Goal: Transaction & Acquisition: Purchase product/service

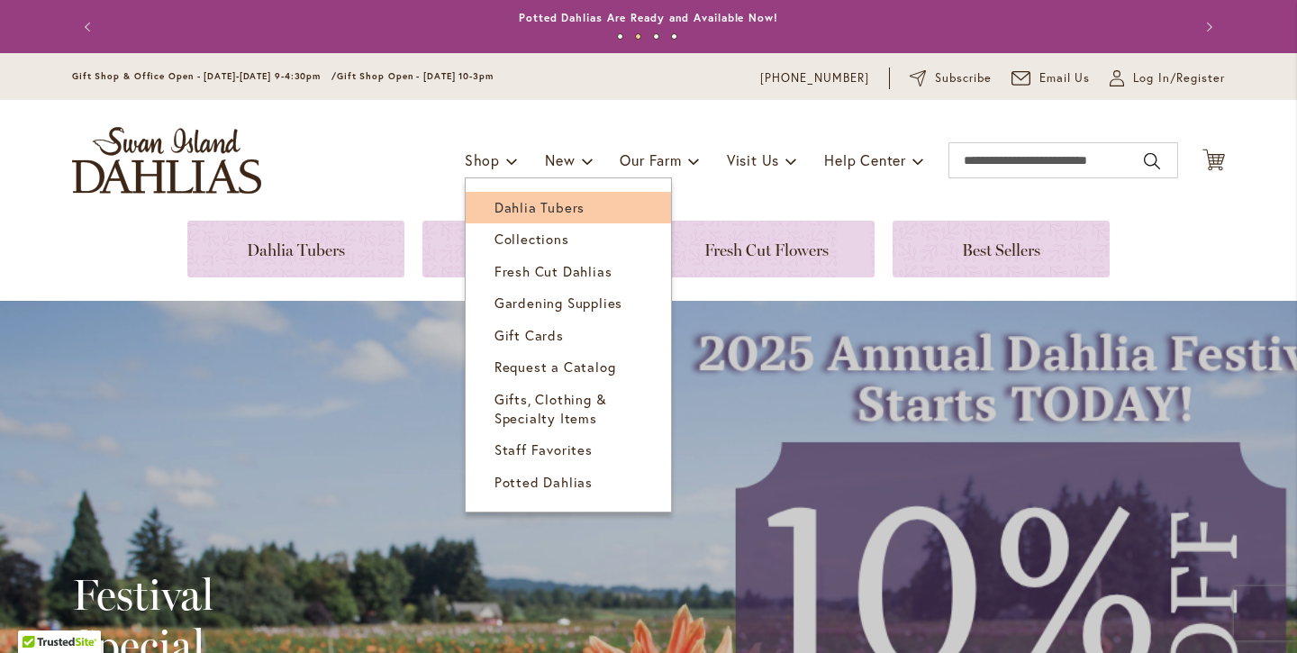
click at [499, 208] on span "Dahlia Tubers" at bounding box center [539, 207] width 90 height 18
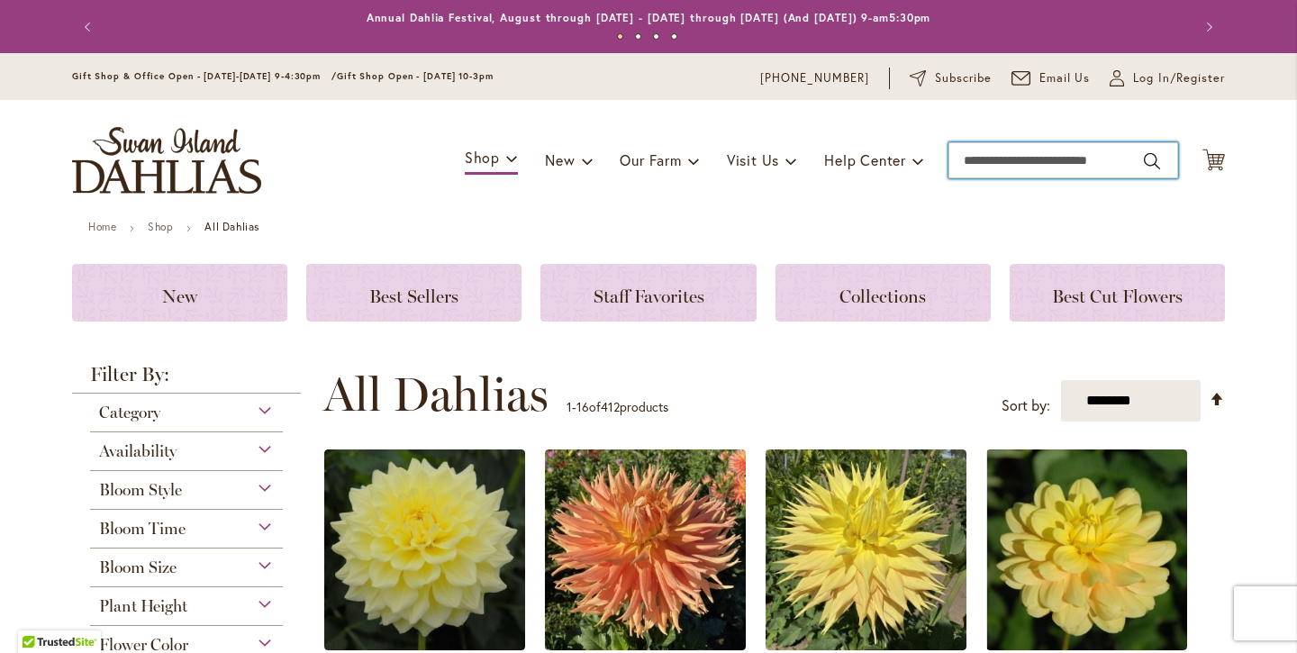
click at [1005, 162] on input "Search" at bounding box center [1063, 160] width 230 height 36
type input "******"
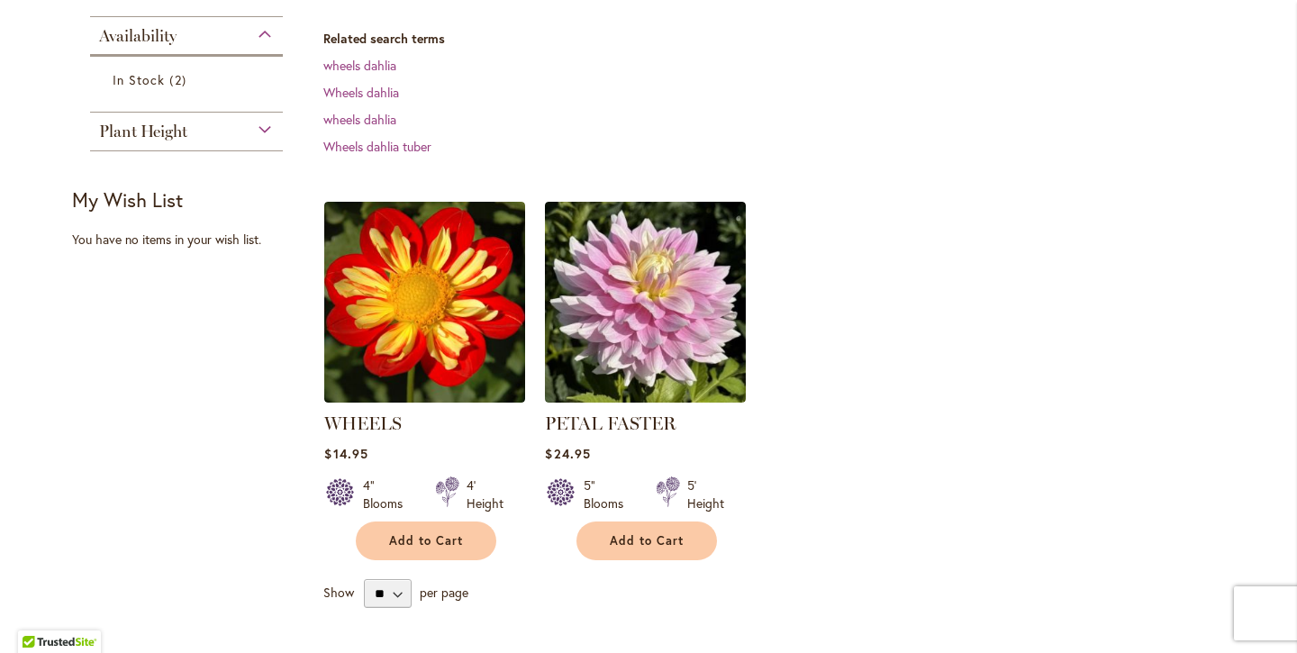
scroll to position [409, 0]
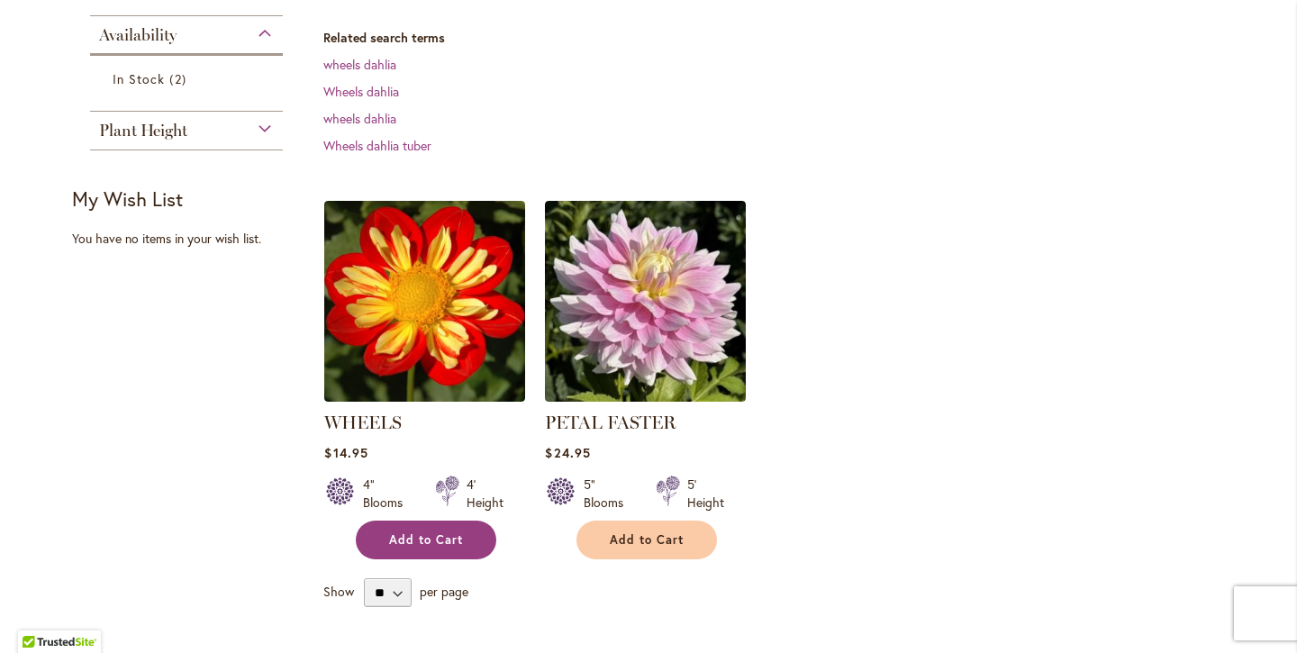
click at [439, 537] on span "Add to Cart" at bounding box center [426, 539] width 74 height 15
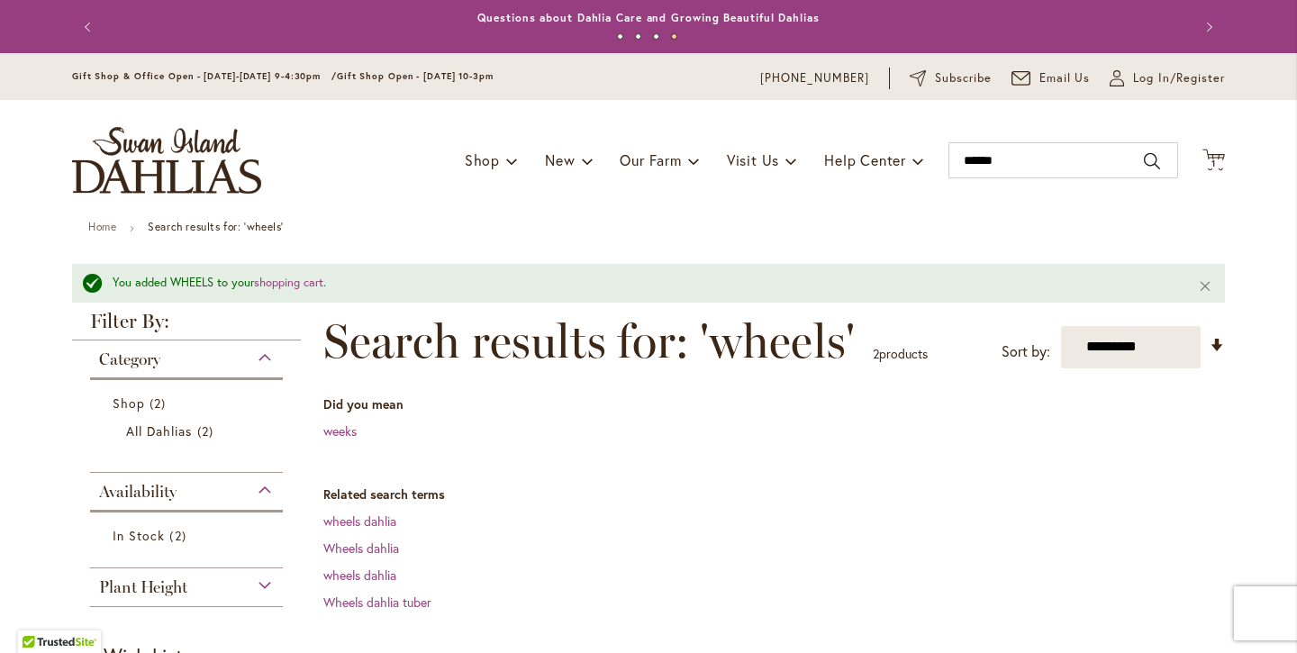
scroll to position [0, 0]
type input "******"
drag, startPoint x: 1011, startPoint y: 159, endPoint x: 935, endPoint y: 159, distance: 76.5
click at [935, 159] on div "Toggle Nav Shop Dahlia Tubers Collections Fresh Cut Dahlias Gardening Supplies …" at bounding box center [648, 160] width 1189 height 121
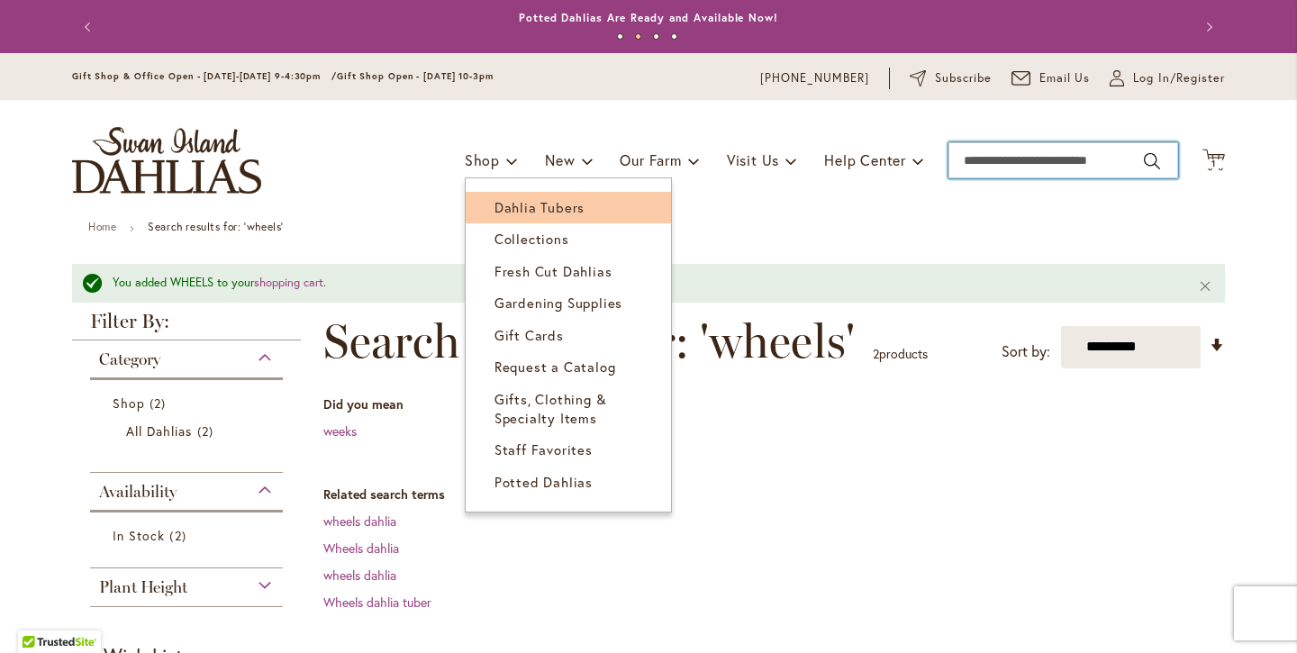
click at [521, 204] on span "Dahlia Tubers" at bounding box center [539, 207] width 90 height 18
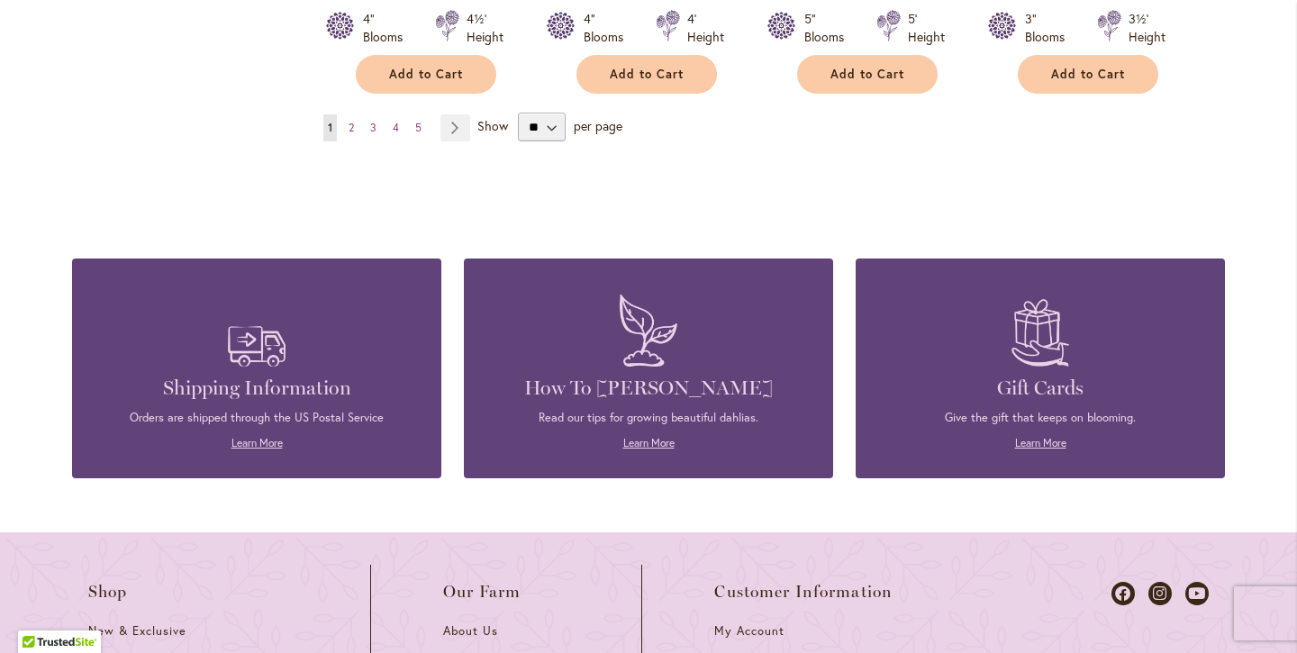
scroll to position [1877, 0]
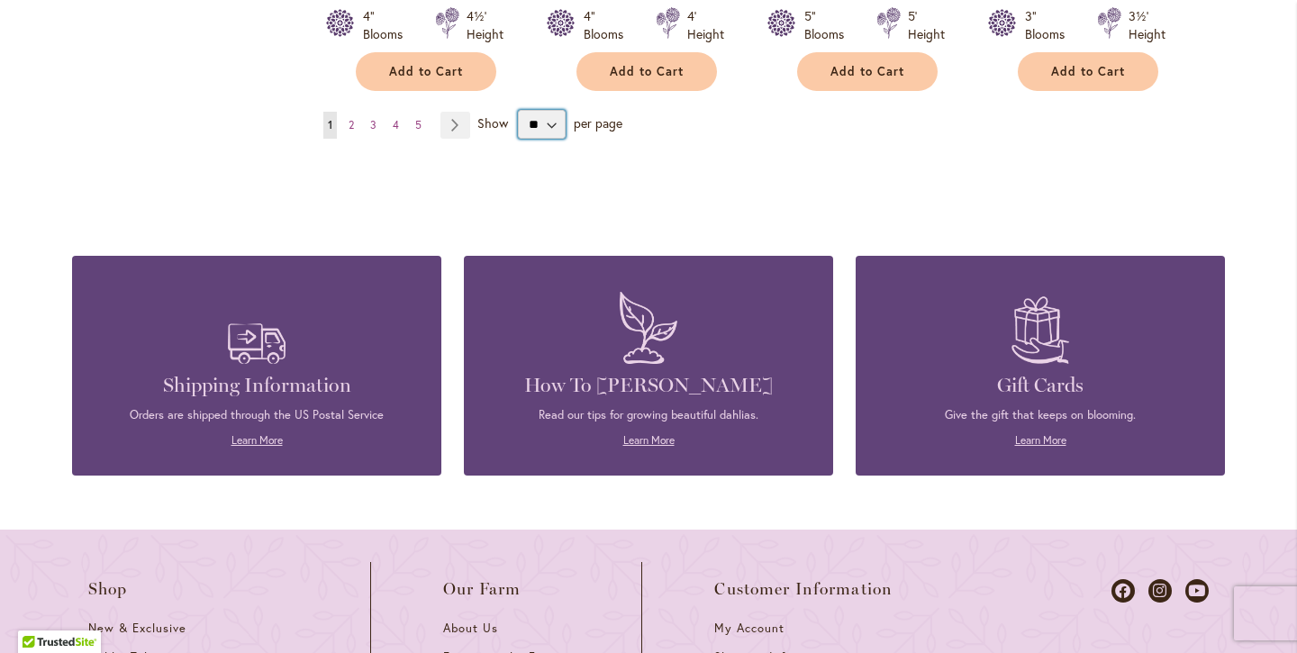
select select "**"
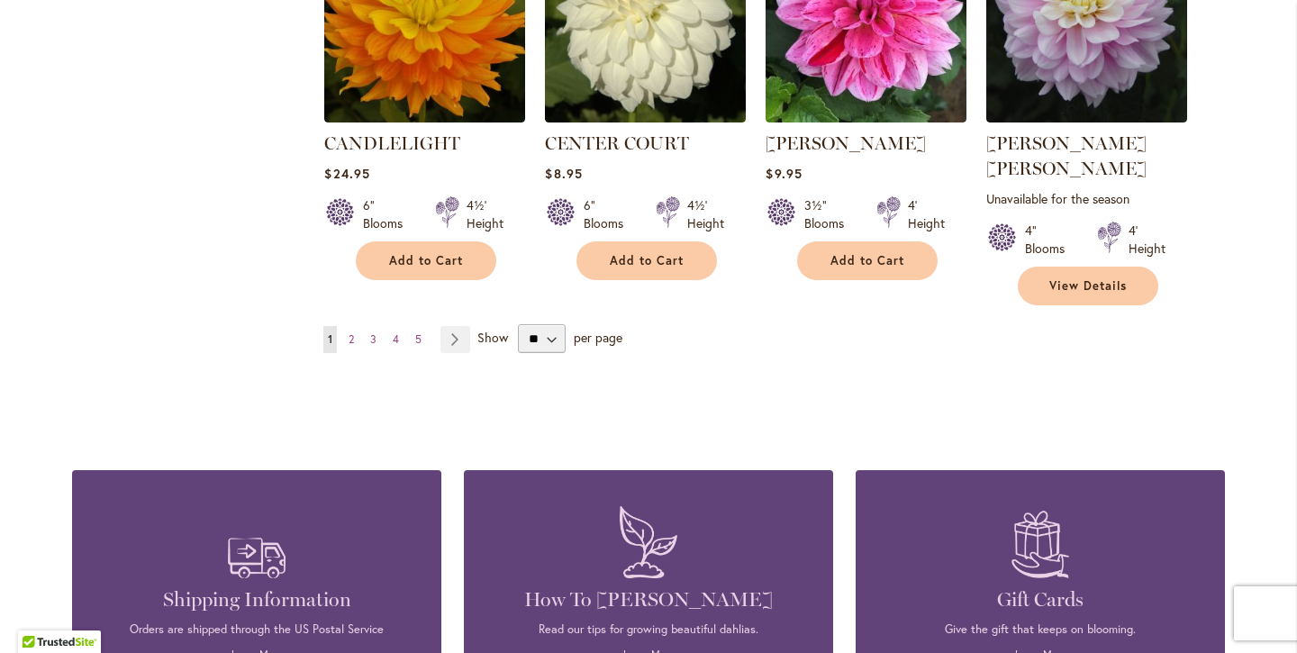
scroll to position [6283, 0]
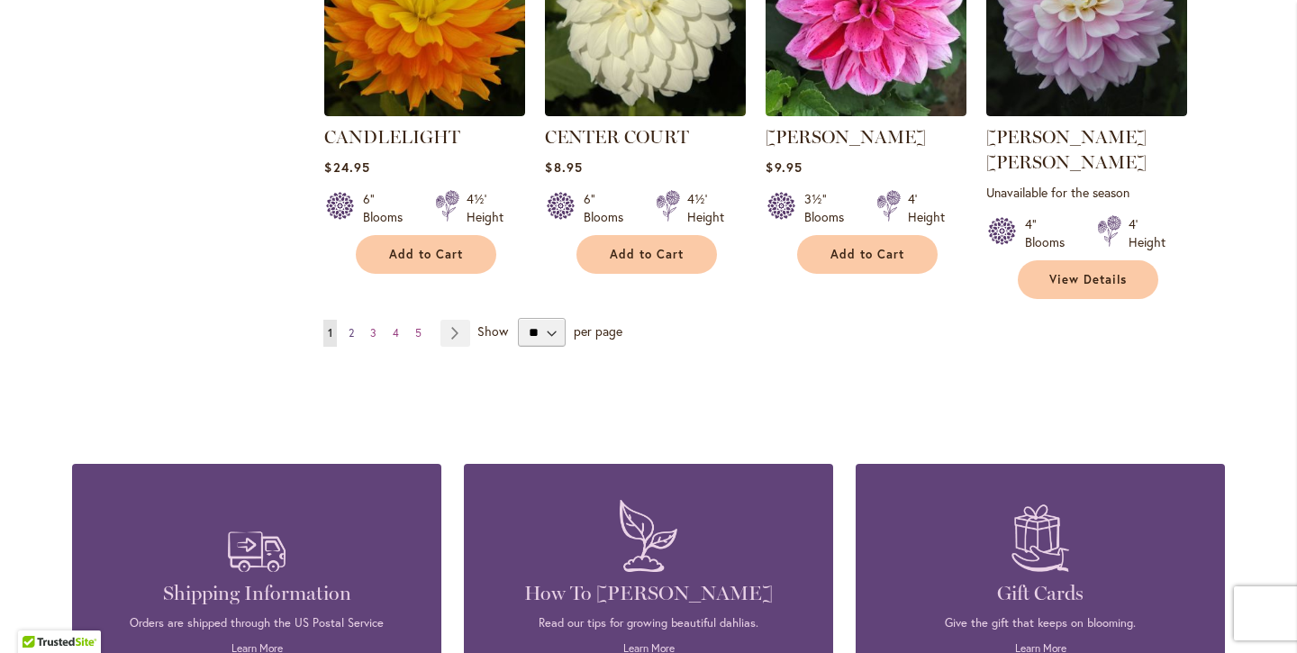
click at [351, 326] on span "2" at bounding box center [350, 333] width 5 height 14
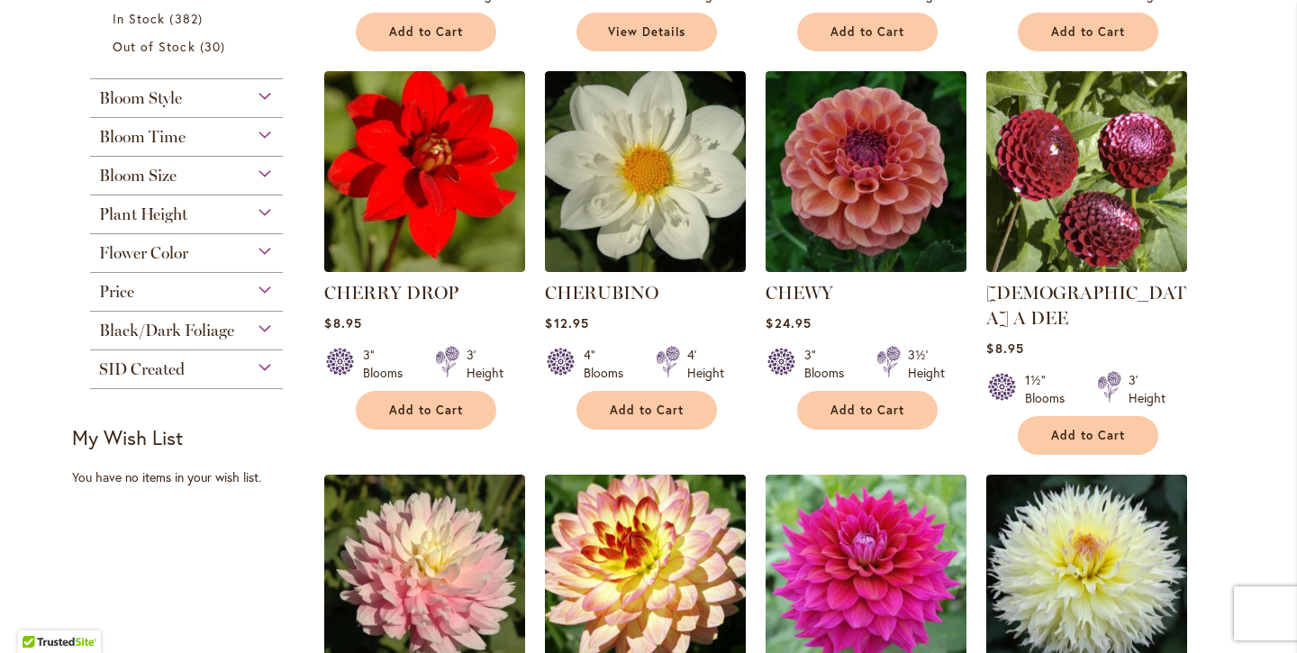
scroll to position [757, 0]
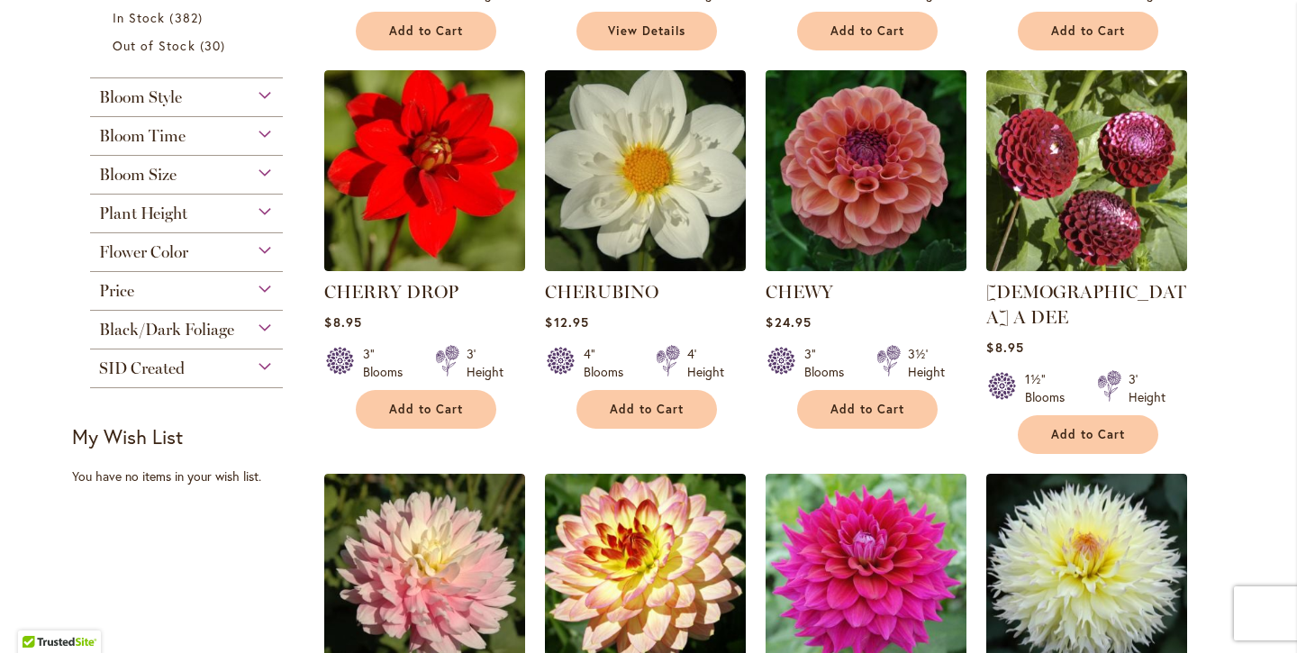
click at [265, 251] on div "Flower Color" at bounding box center [186, 247] width 193 height 29
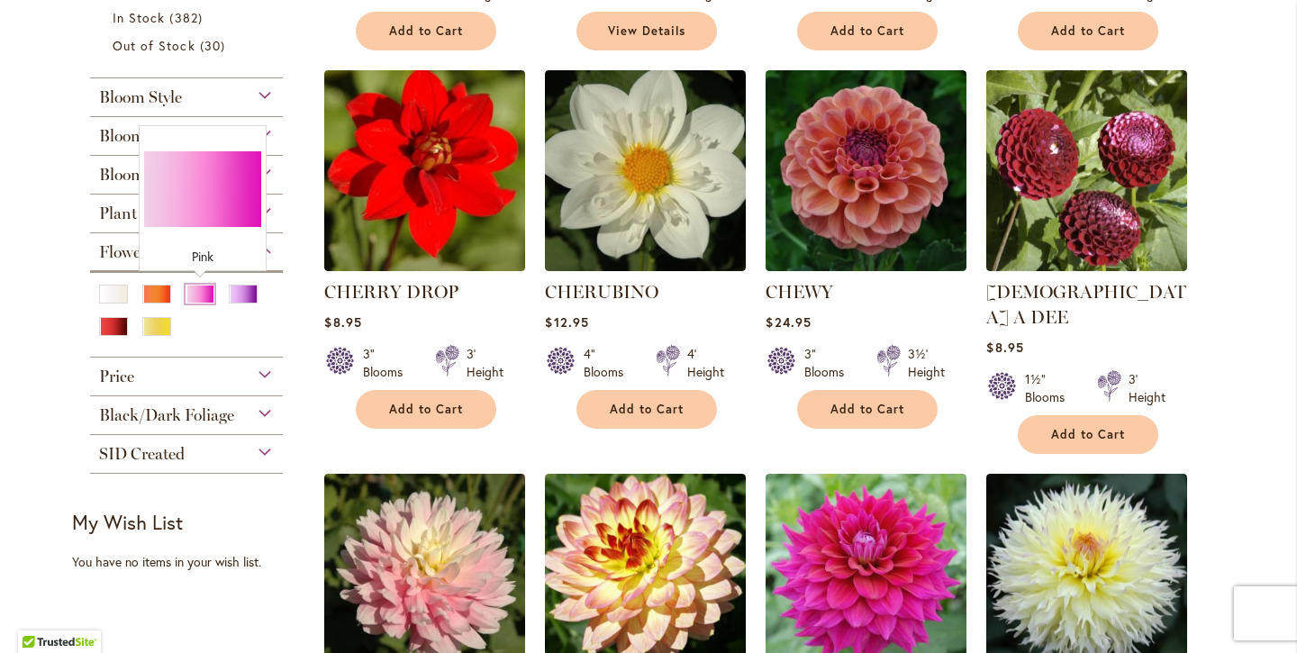
click at [204, 292] on div "Pink" at bounding box center [200, 294] width 29 height 19
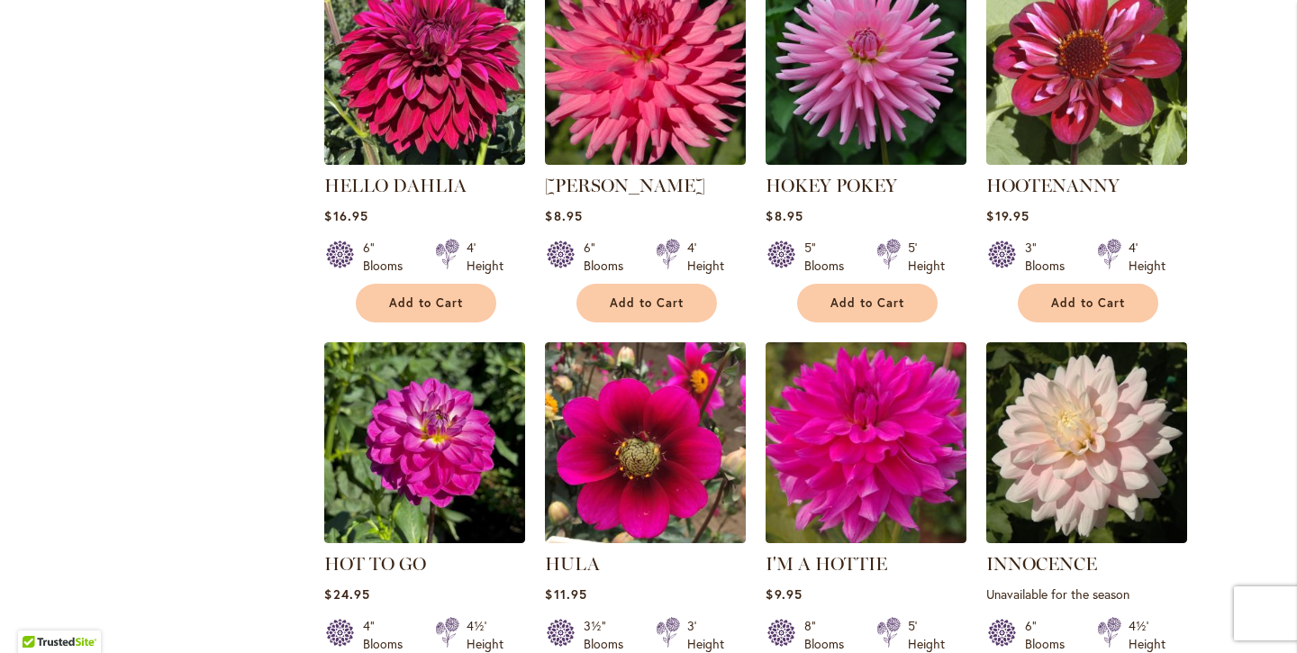
scroll to position [5525, 0]
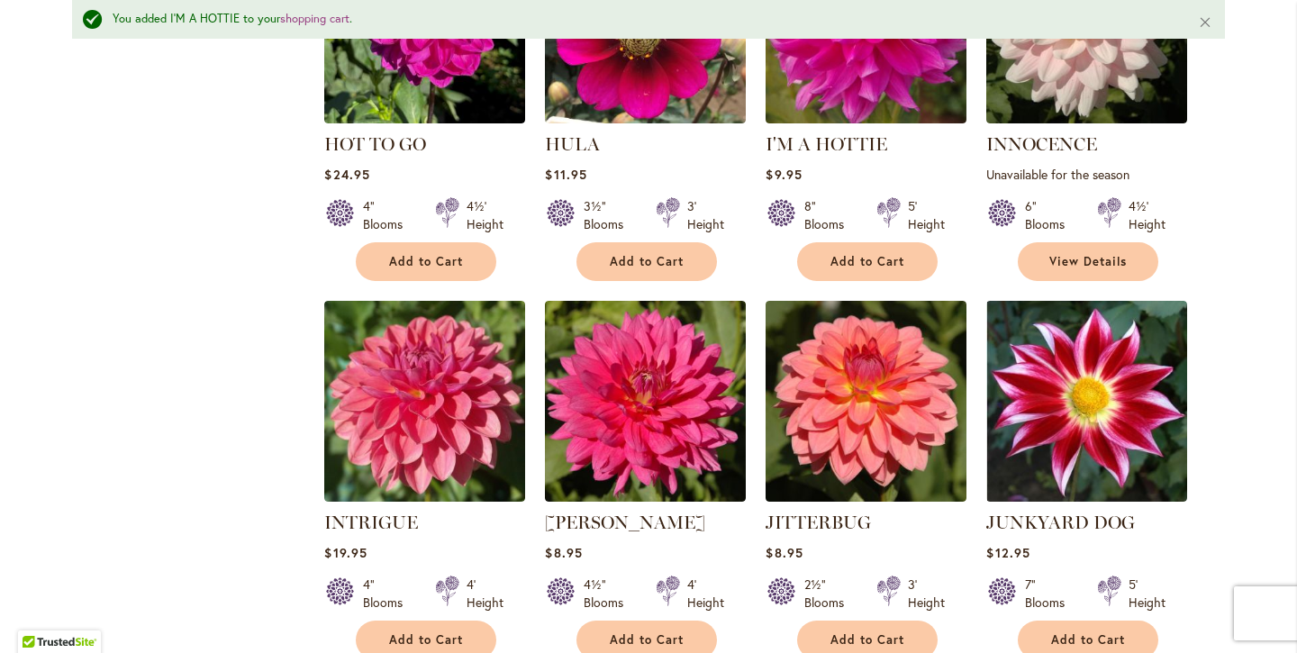
scroll to position [6002, 0]
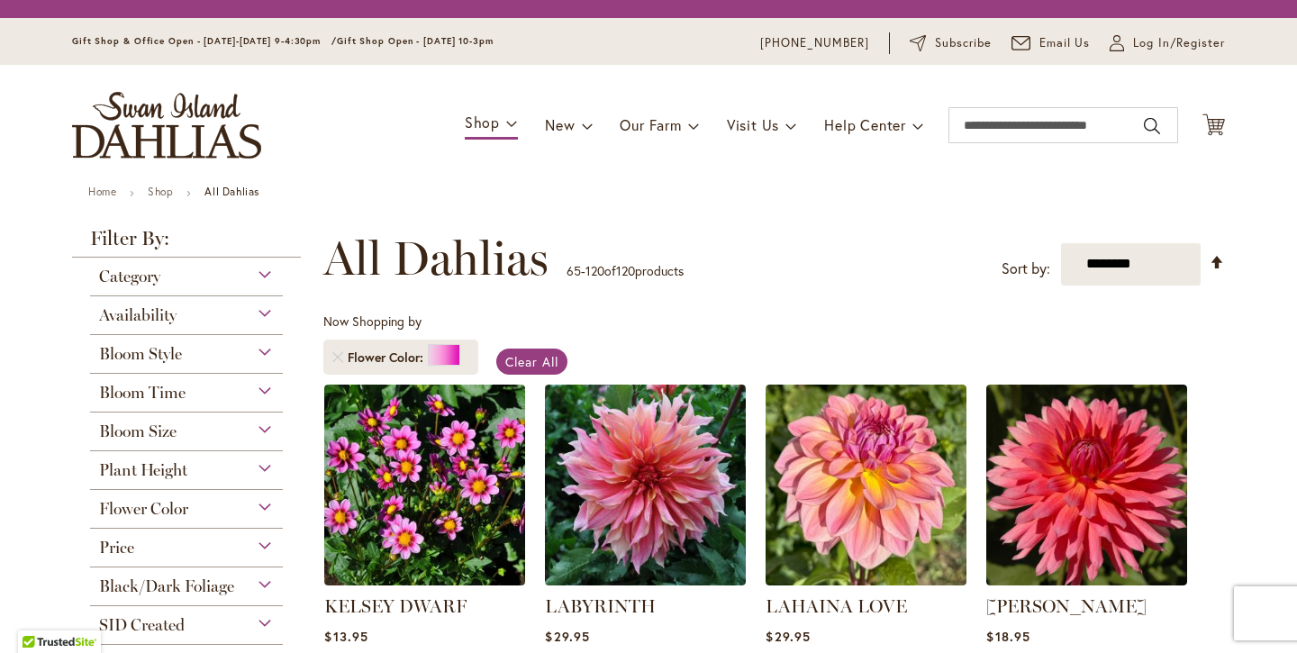
scroll to position [334, 0]
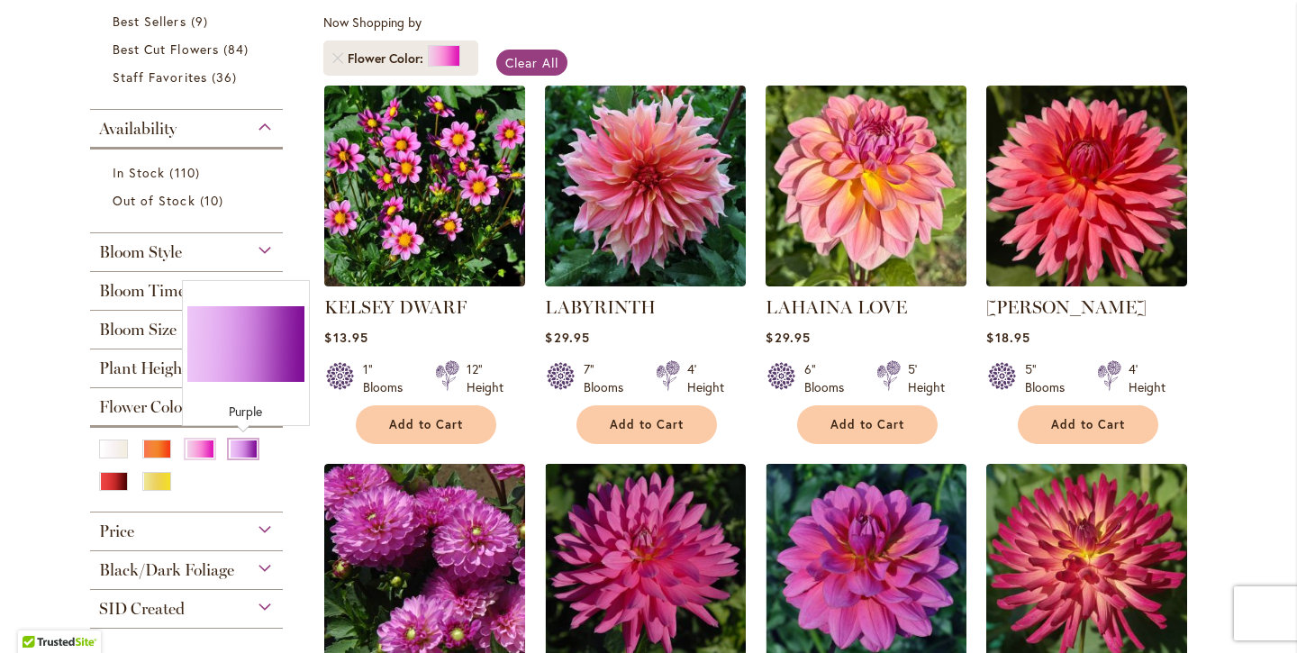
click at [245, 448] on div "Purple" at bounding box center [243, 448] width 29 height 19
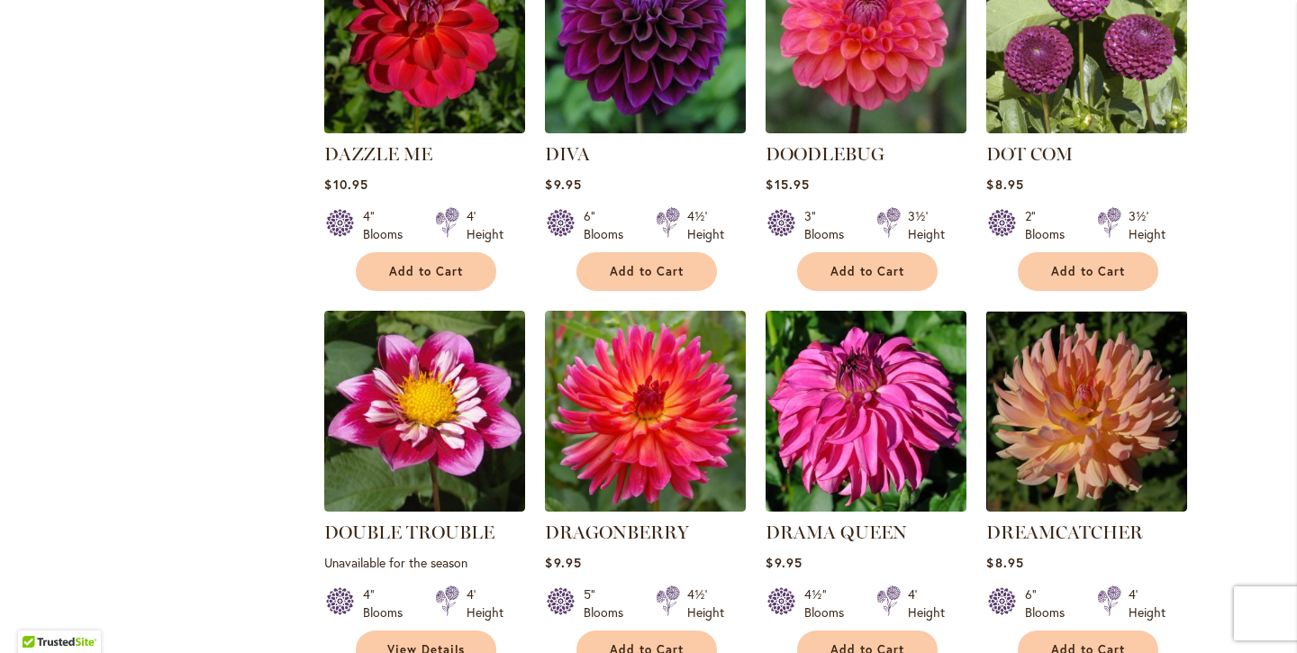
scroll to position [4348, 0]
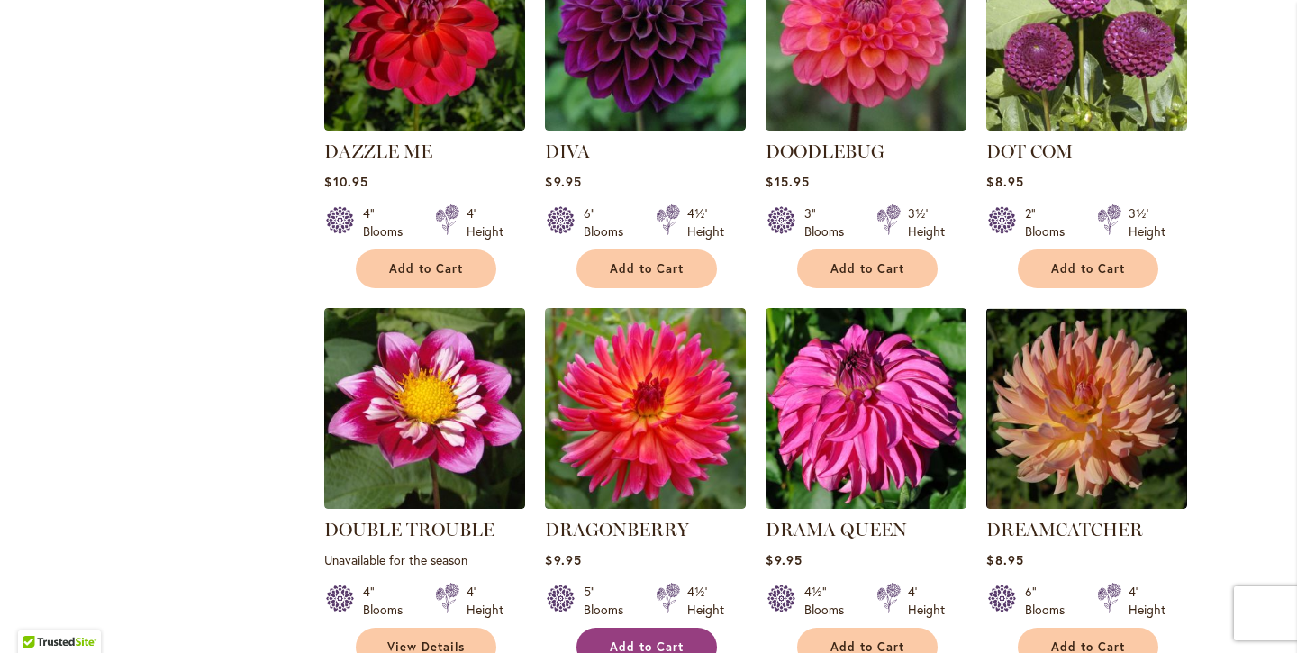
click at [631, 639] on span "Add to Cart" at bounding box center [647, 646] width 74 height 15
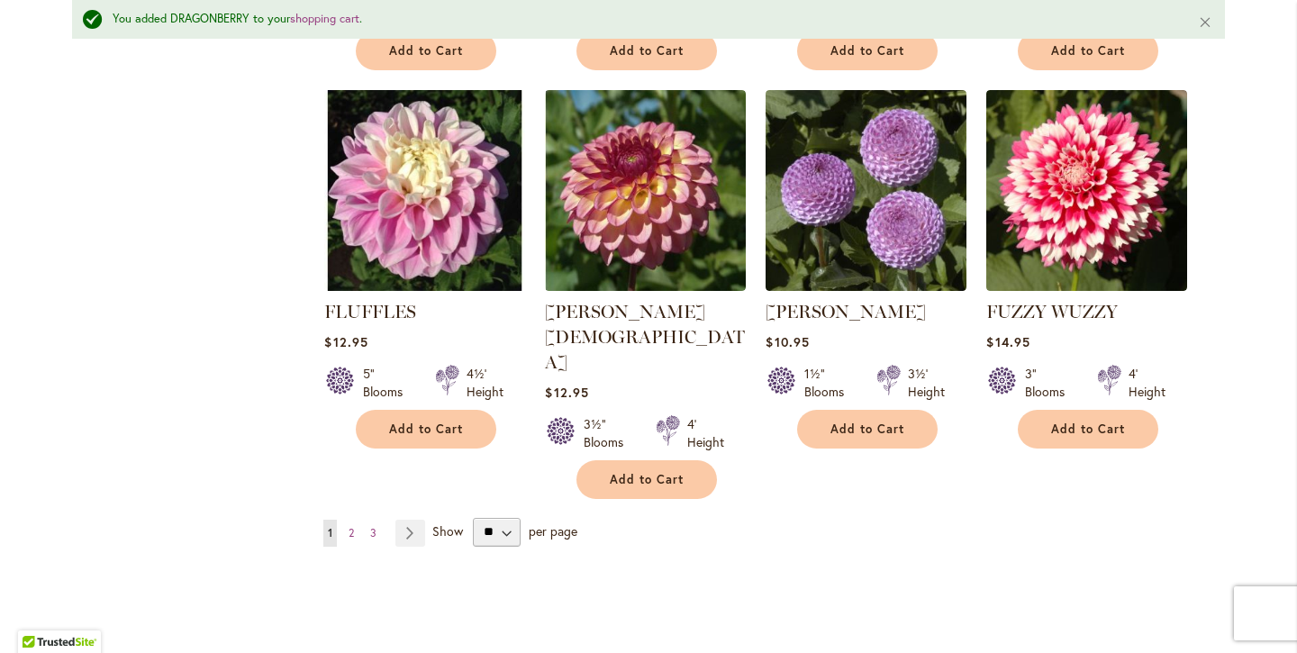
scroll to position [6159, 0]
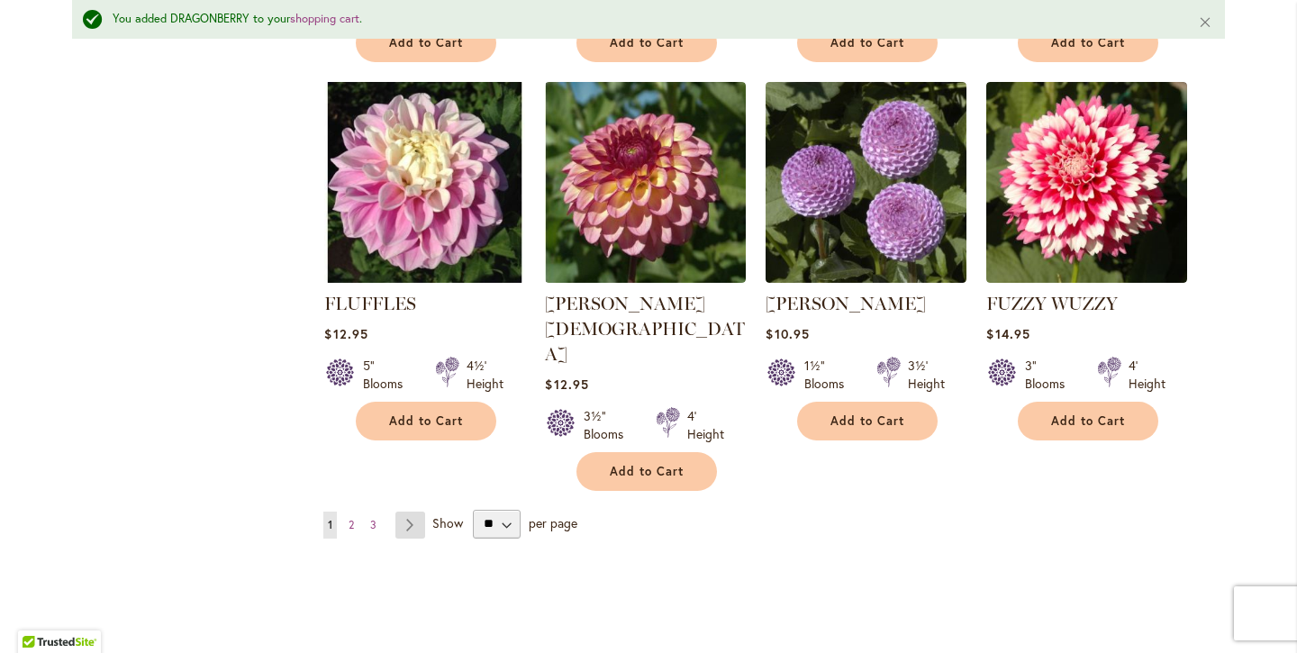
click at [410, 511] on link "Page Next" at bounding box center [410, 524] width 30 height 27
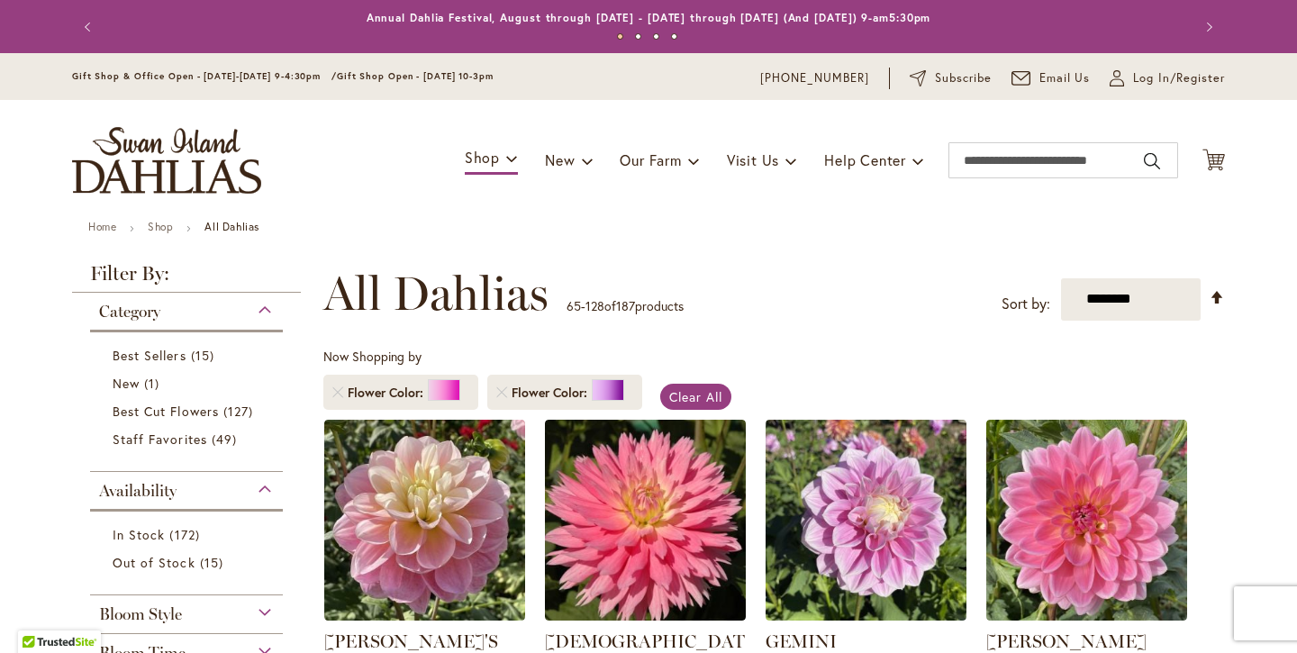
scroll to position [312, 0]
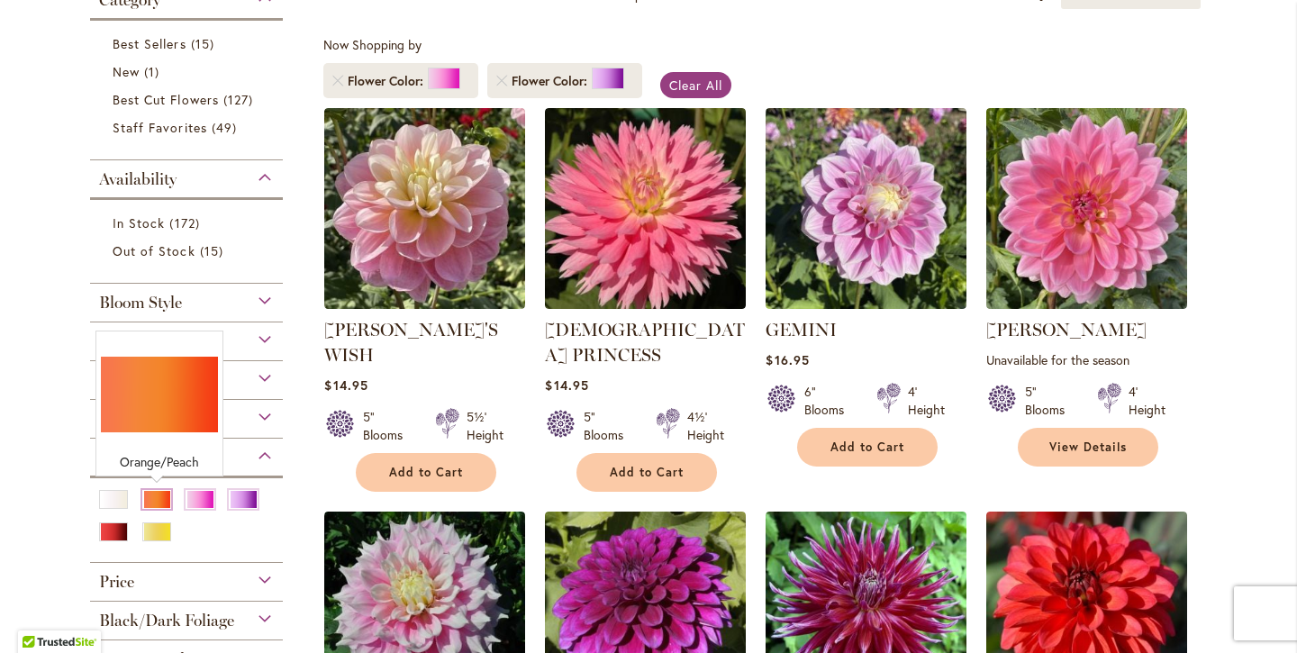
click at [150, 496] on div "Orange/Peach" at bounding box center [156, 499] width 29 height 19
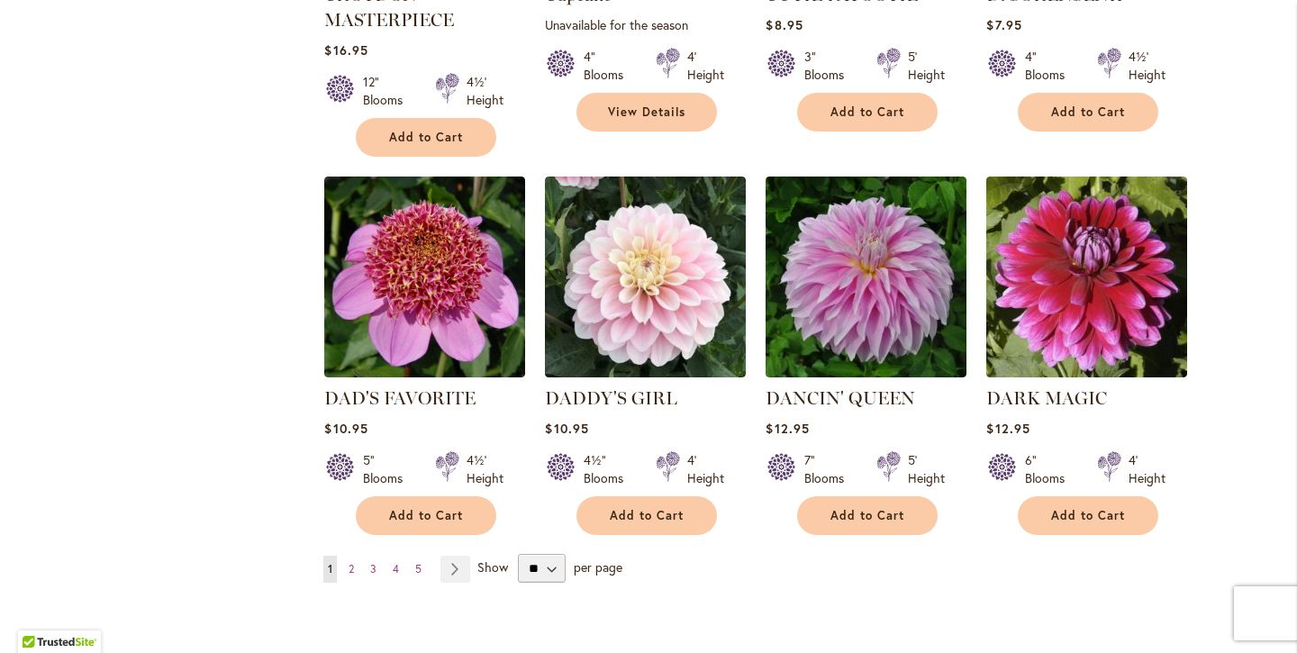
scroll to position [6121, 0]
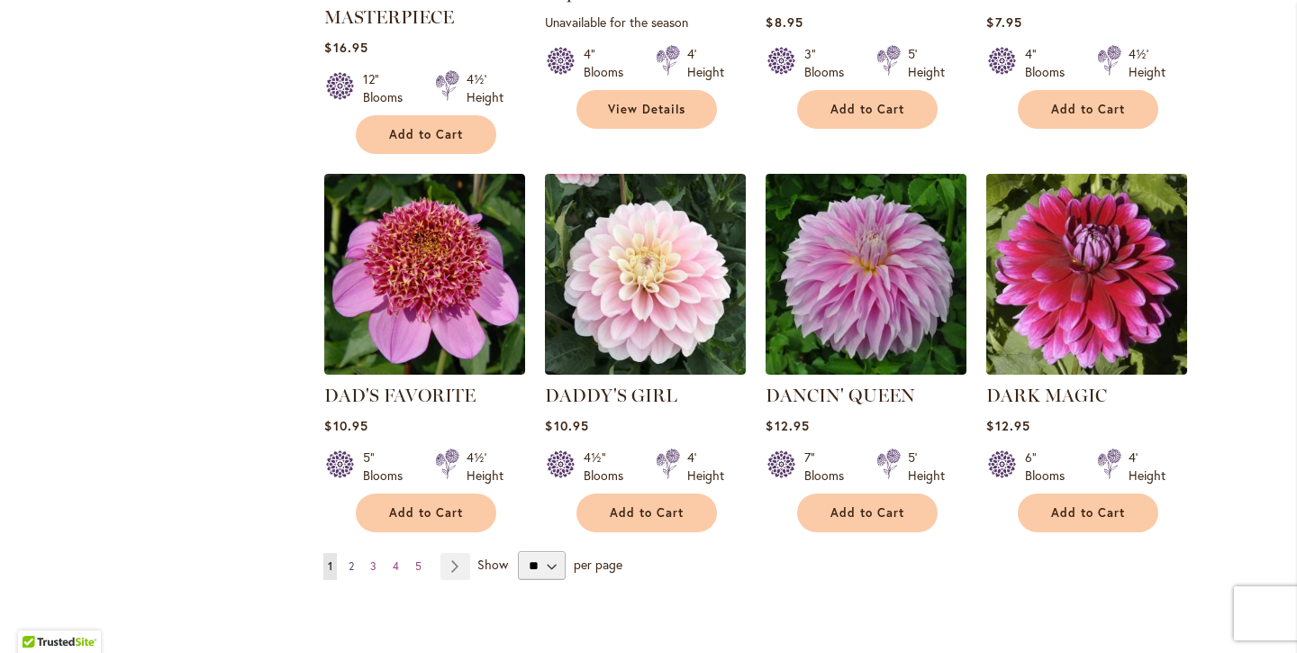
click at [353, 559] on span "2" at bounding box center [350, 566] width 5 height 14
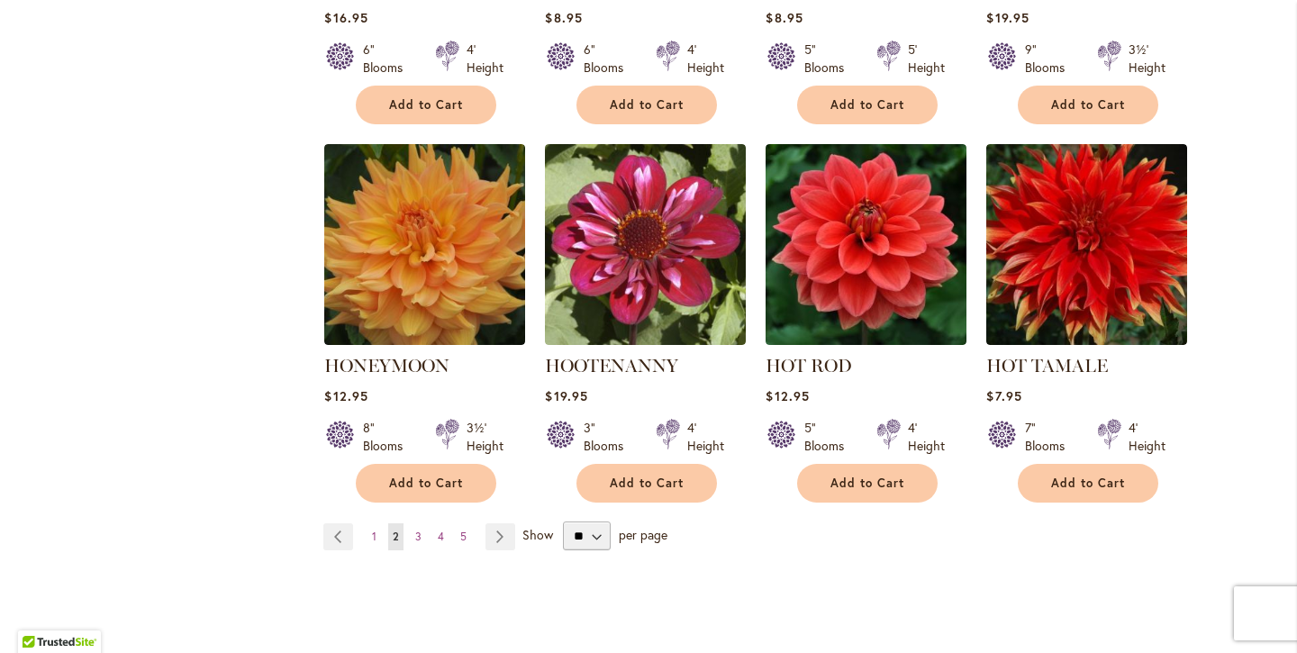
scroll to position [6089, 0]
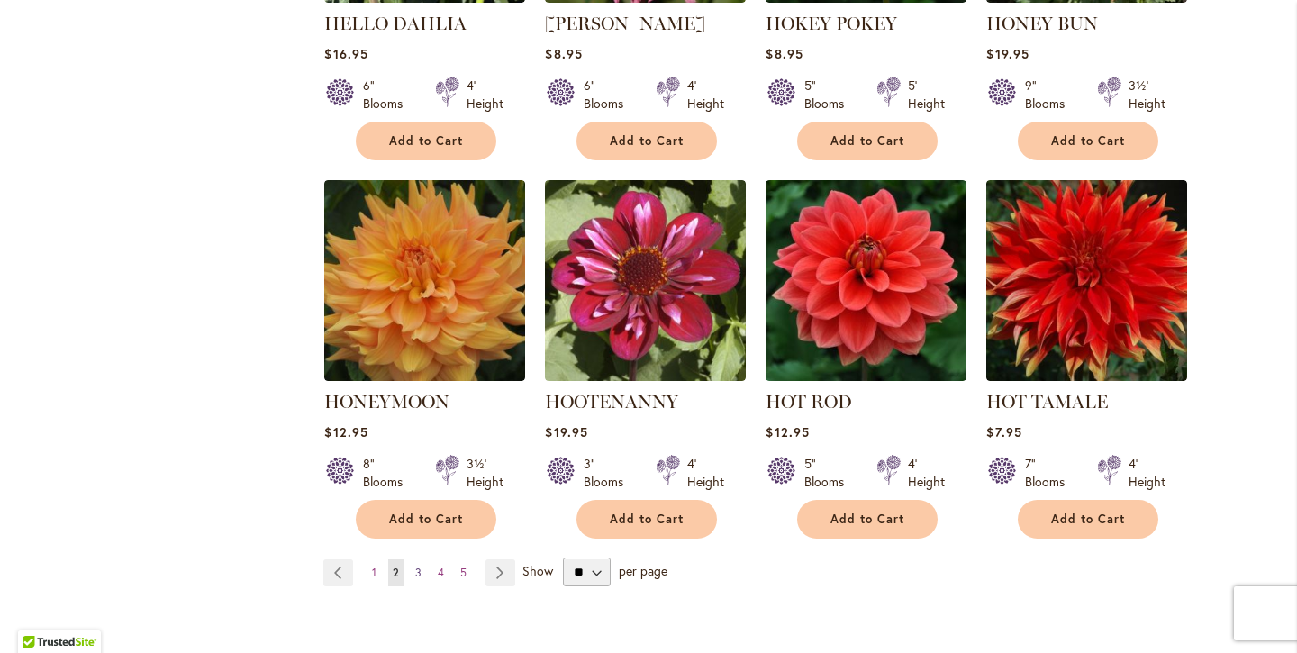
click at [418, 566] on span "3" at bounding box center [418, 573] width 6 height 14
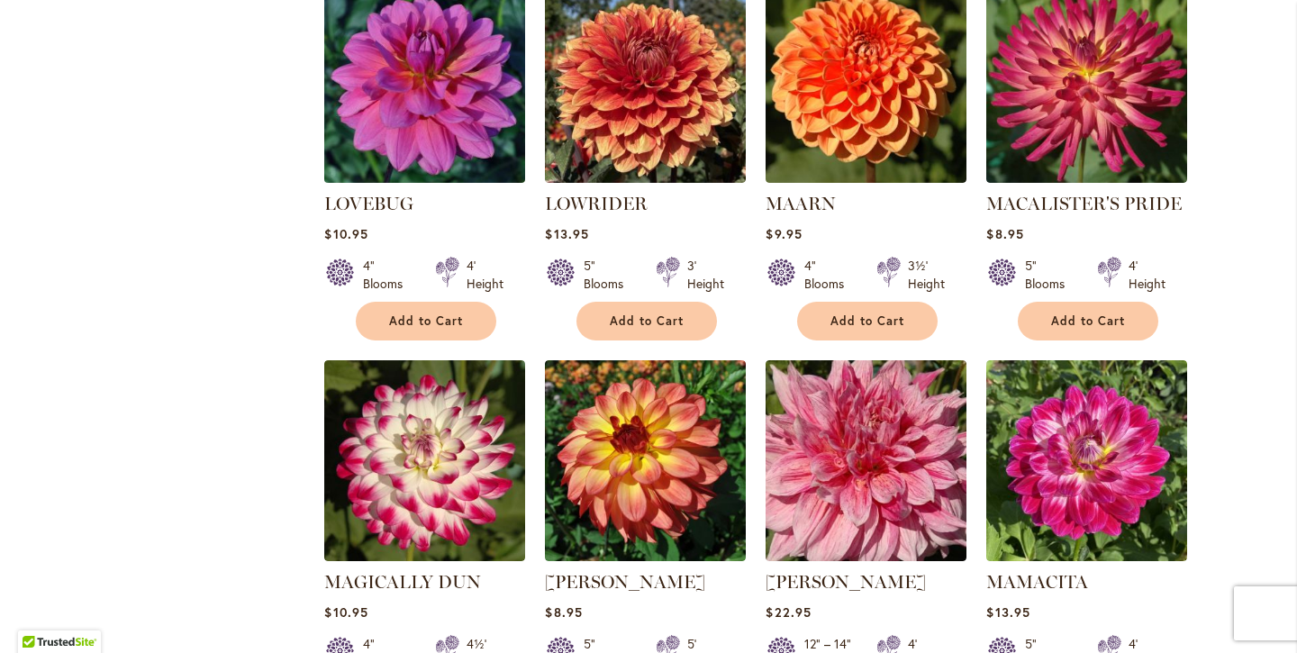
scroll to position [3948, 0]
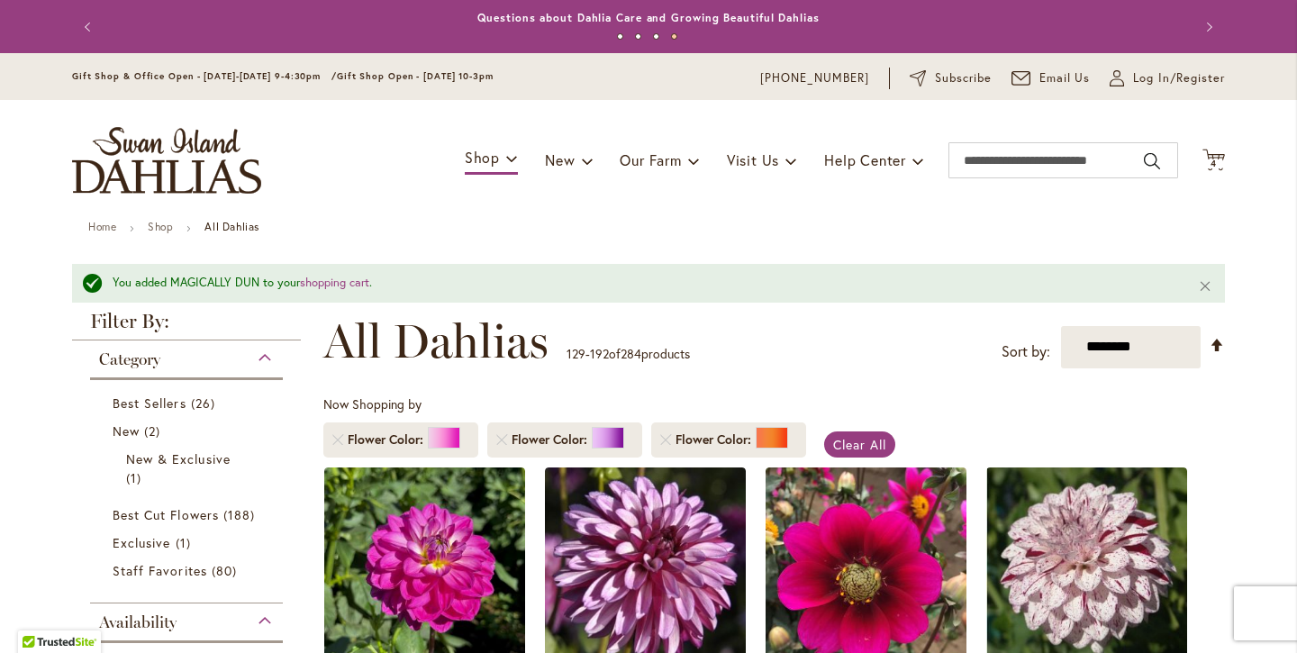
scroll to position [0, 0]
click at [1218, 160] on span "4 4 items" at bounding box center [1214, 163] width 18 height 9
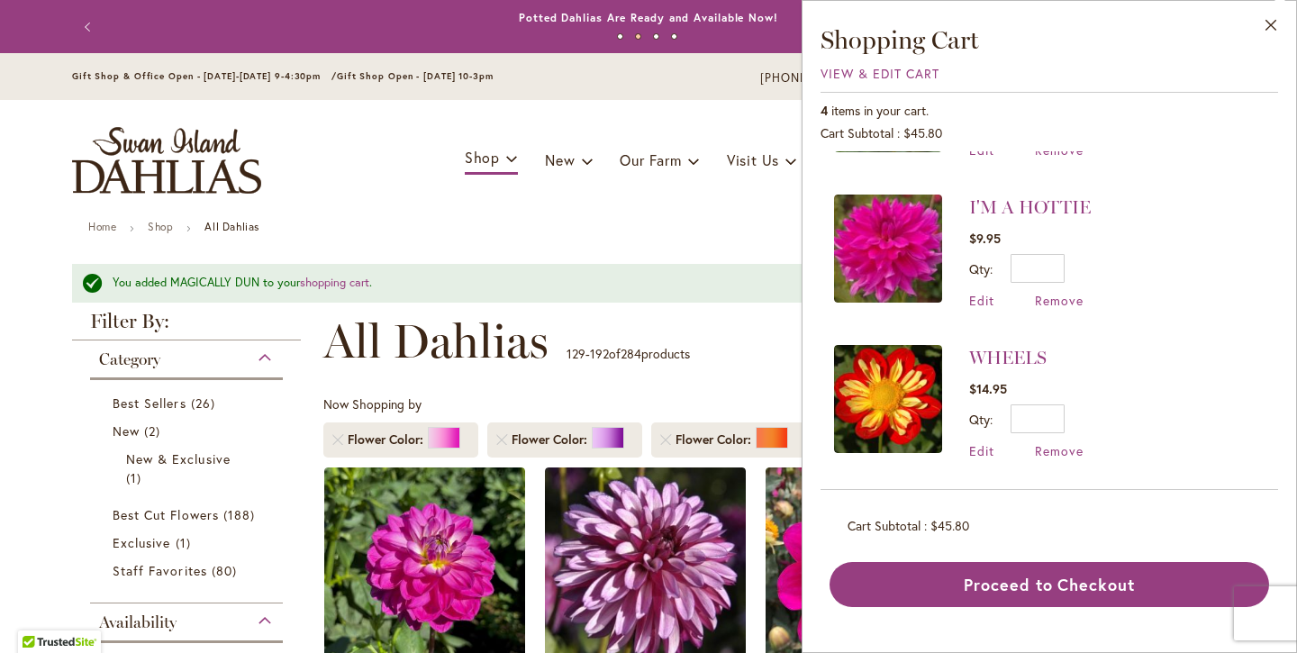
scroll to position [269, 0]
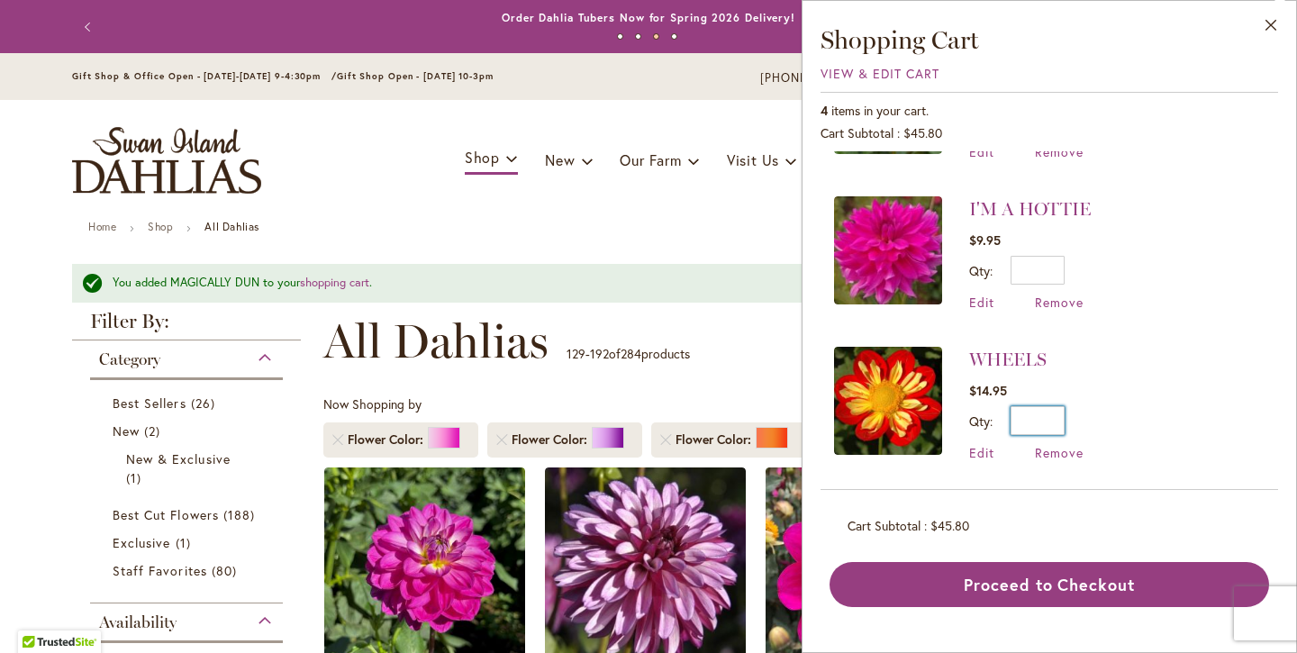
drag, startPoint x: 1060, startPoint y: 417, endPoint x: 1037, endPoint y: 414, distance: 22.7
click at [1037, 414] on input "*" at bounding box center [1037, 420] width 54 height 29
type input "*"
click at [1127, 415] on button "Update" at bounding box center [1120, 426] width 66 height 41
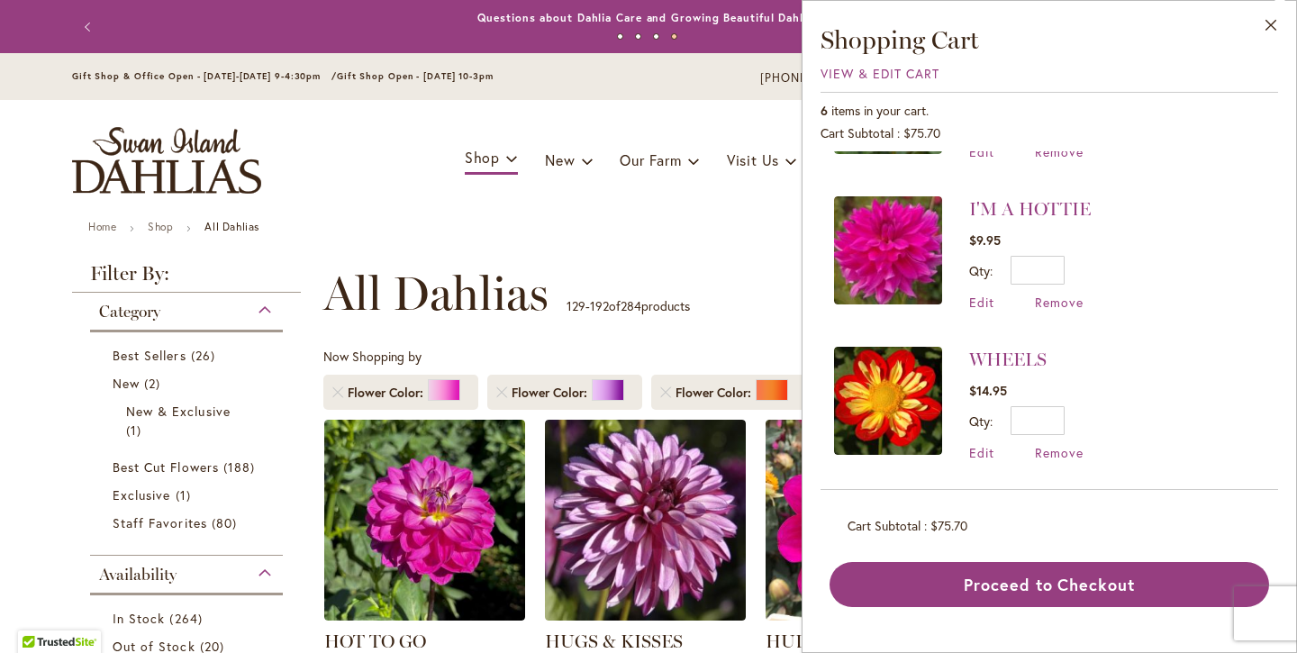
scroll to position [0, 0]
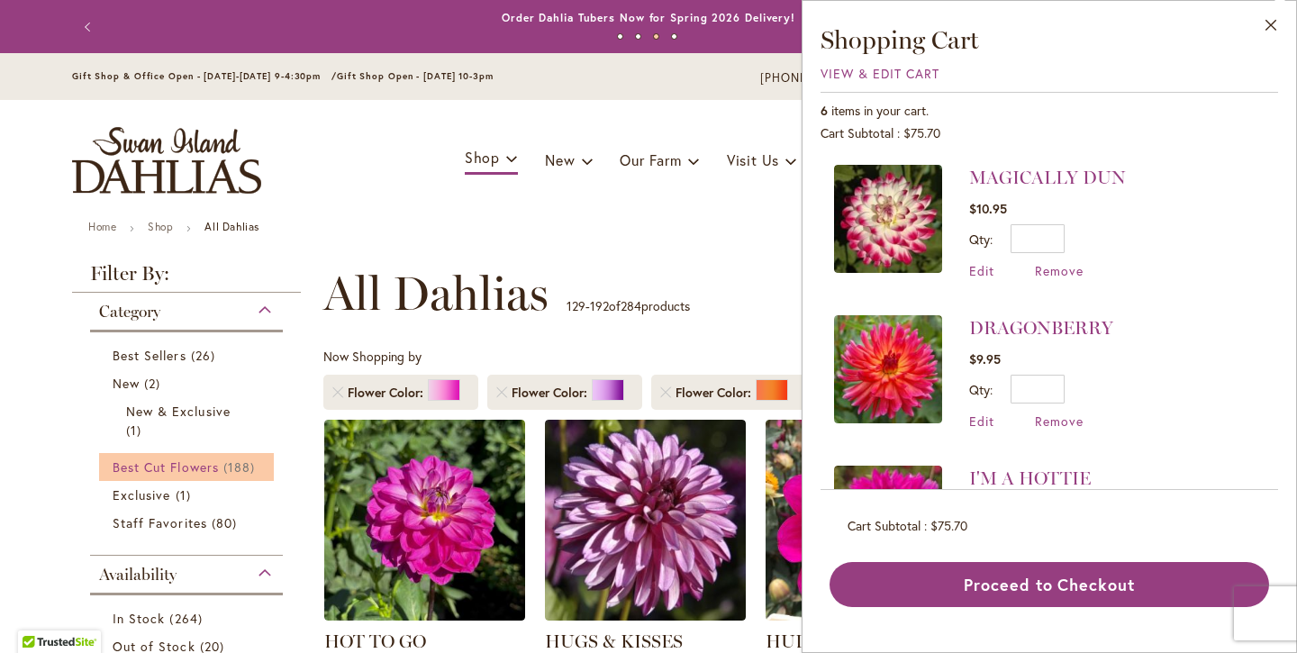
click at [216, 469] on span "Best Cut Flowers" at bounding box center [166, 466] width 106 height 17
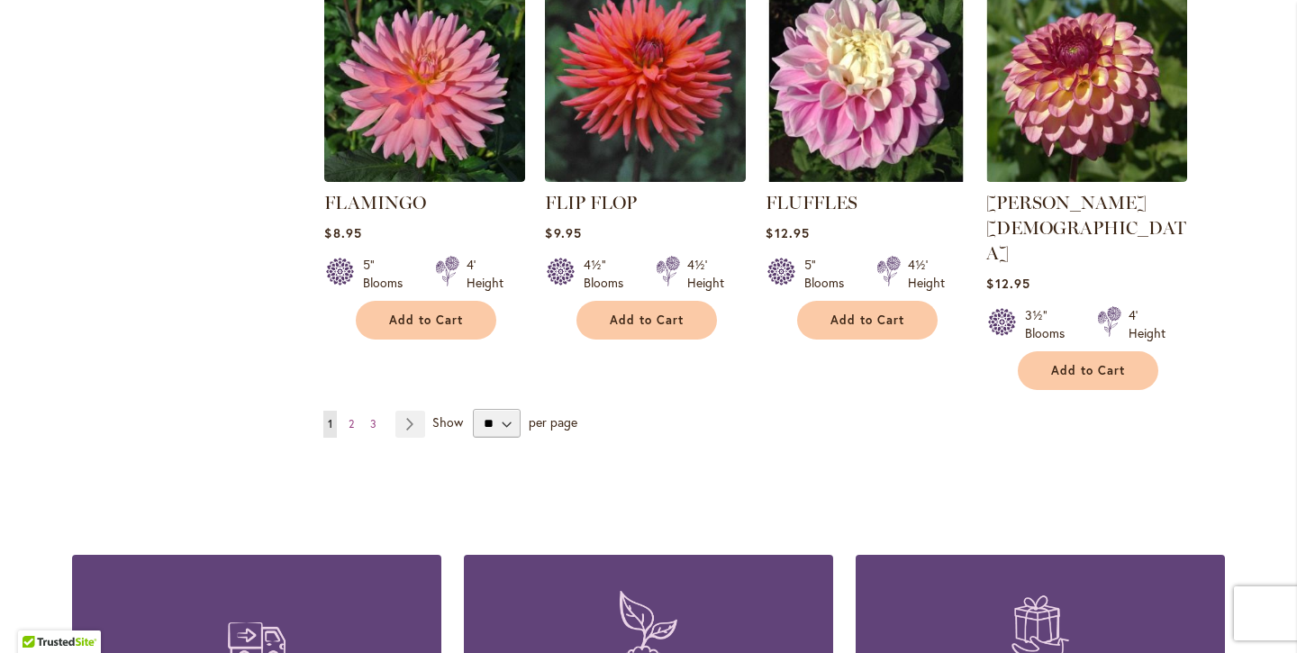
scroll to position [6264, 0]
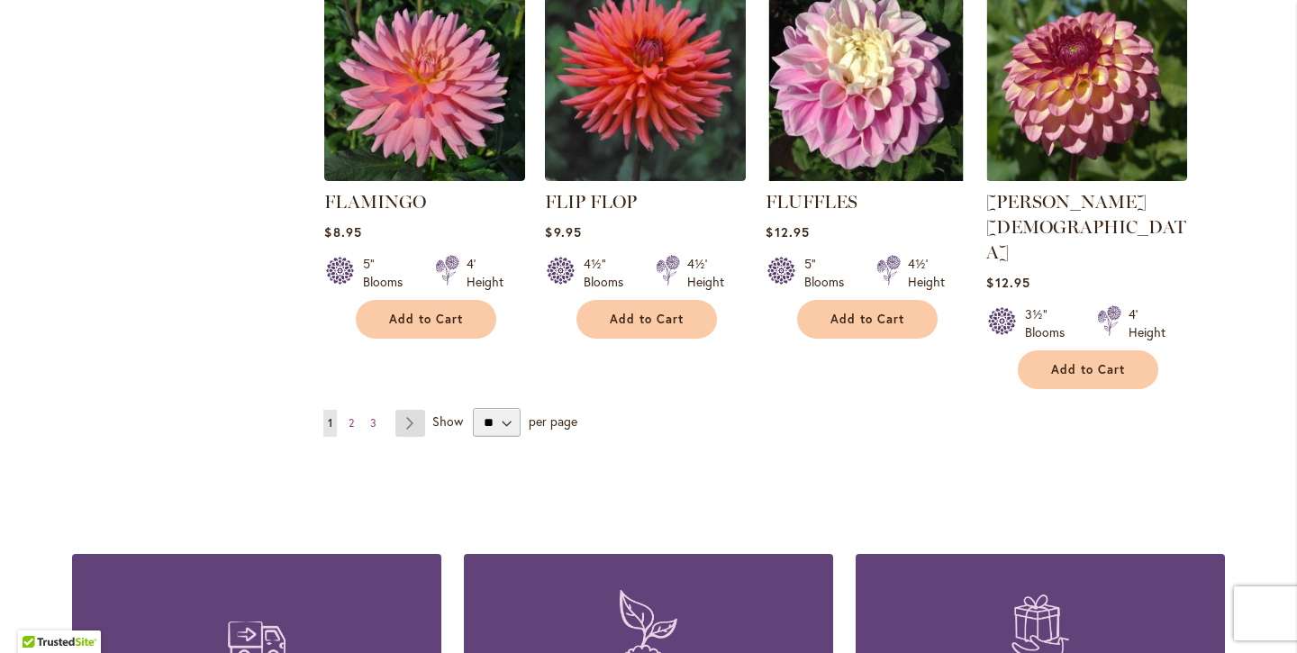
click at [412, 410] on link "Page Next" at bounding box center [410, 423] width 30 height 27
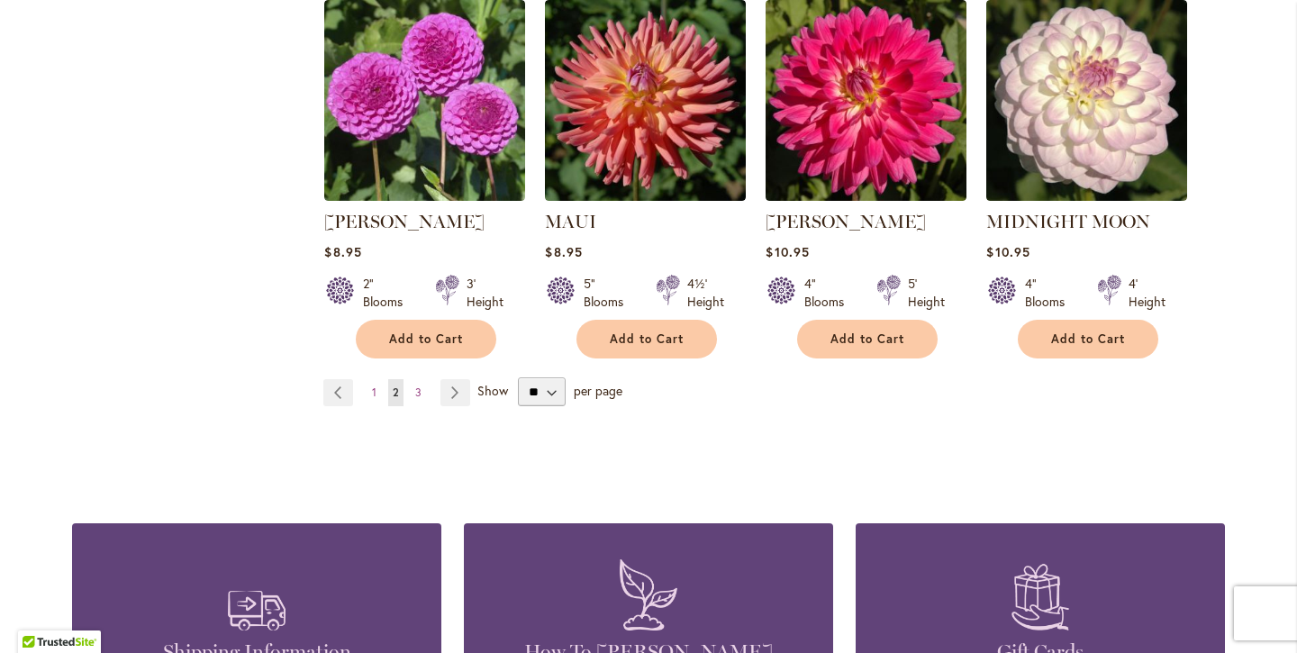
scroll to position [6310, 0]
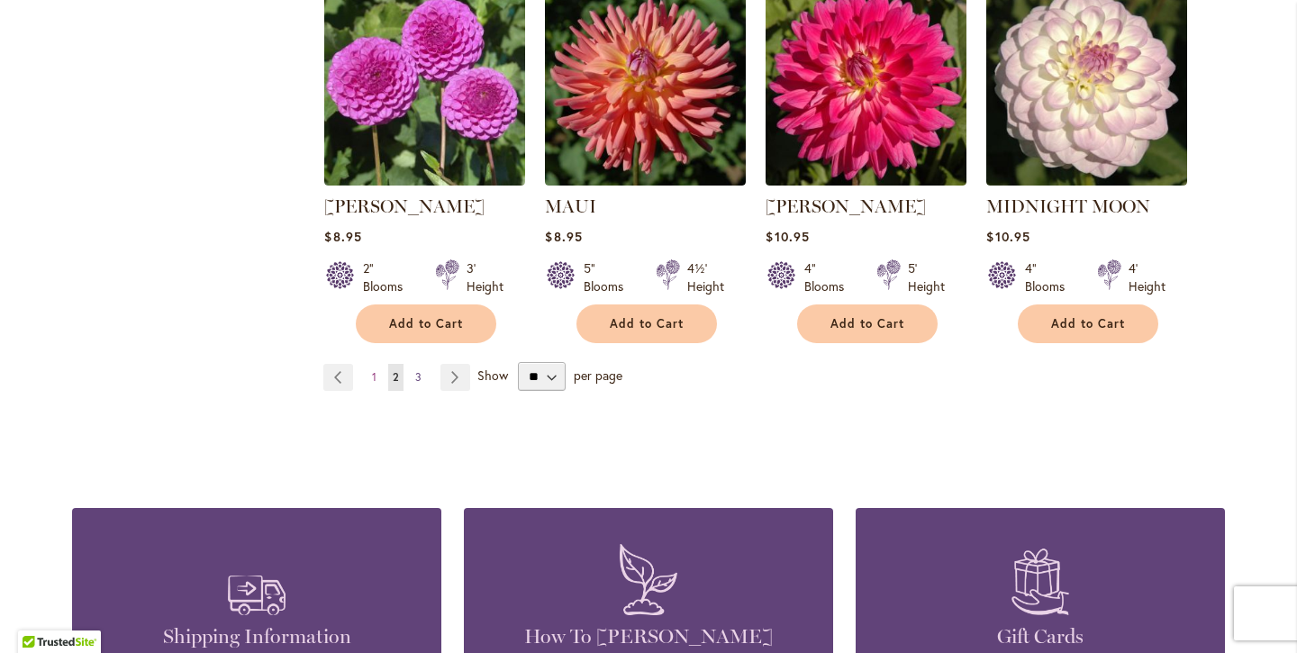
click at [416, 370] on span "3" at bounding box center [418, 377] width 6 height 14
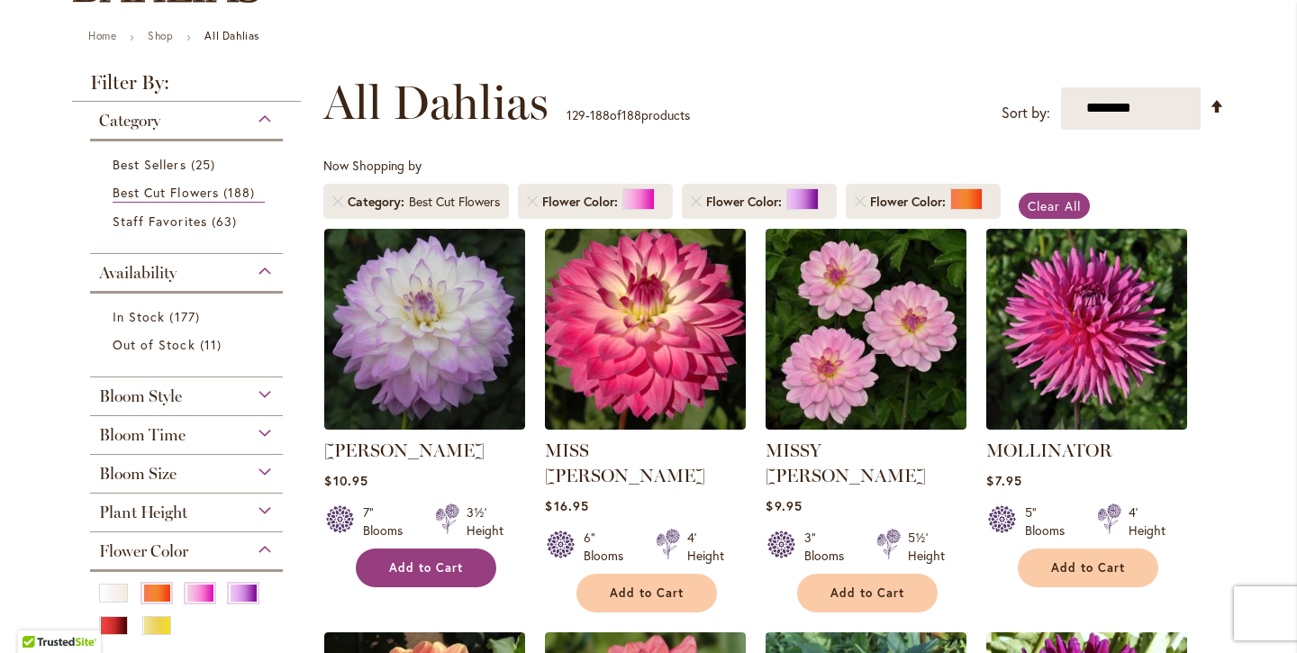
scroll to position [192, 0]
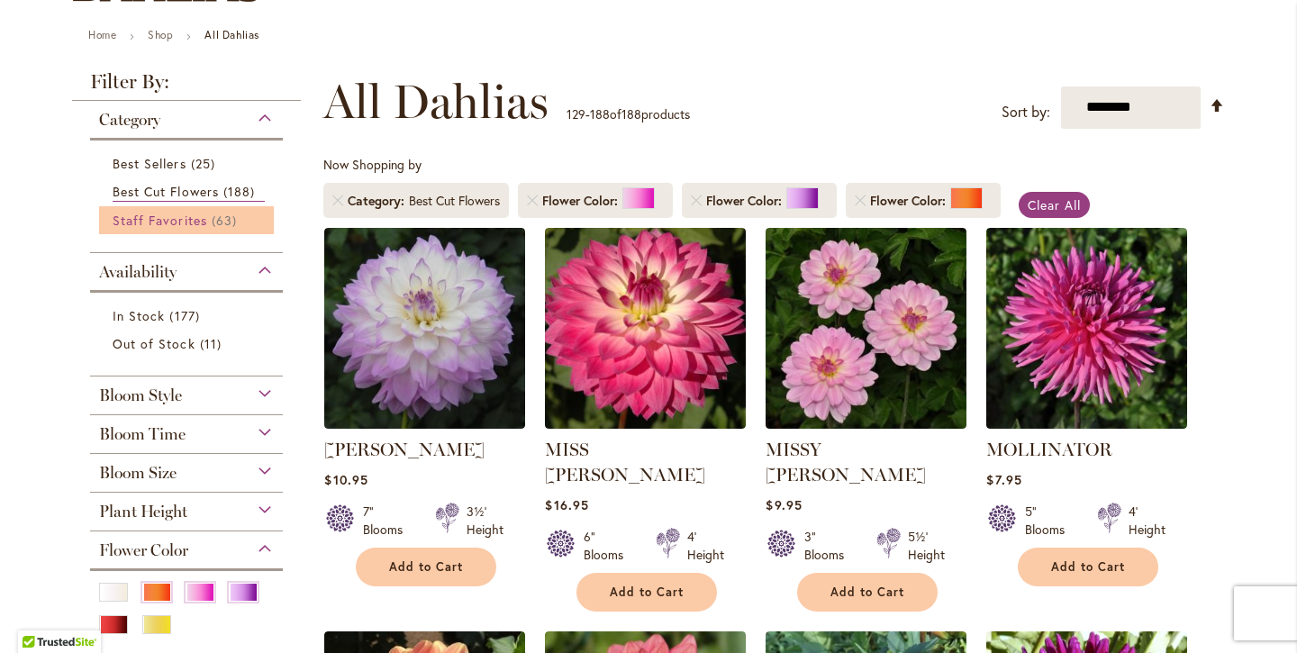
click at [195, 218] on span "Staff Favorites" at bounding box center [160, 220] width 95 height 17
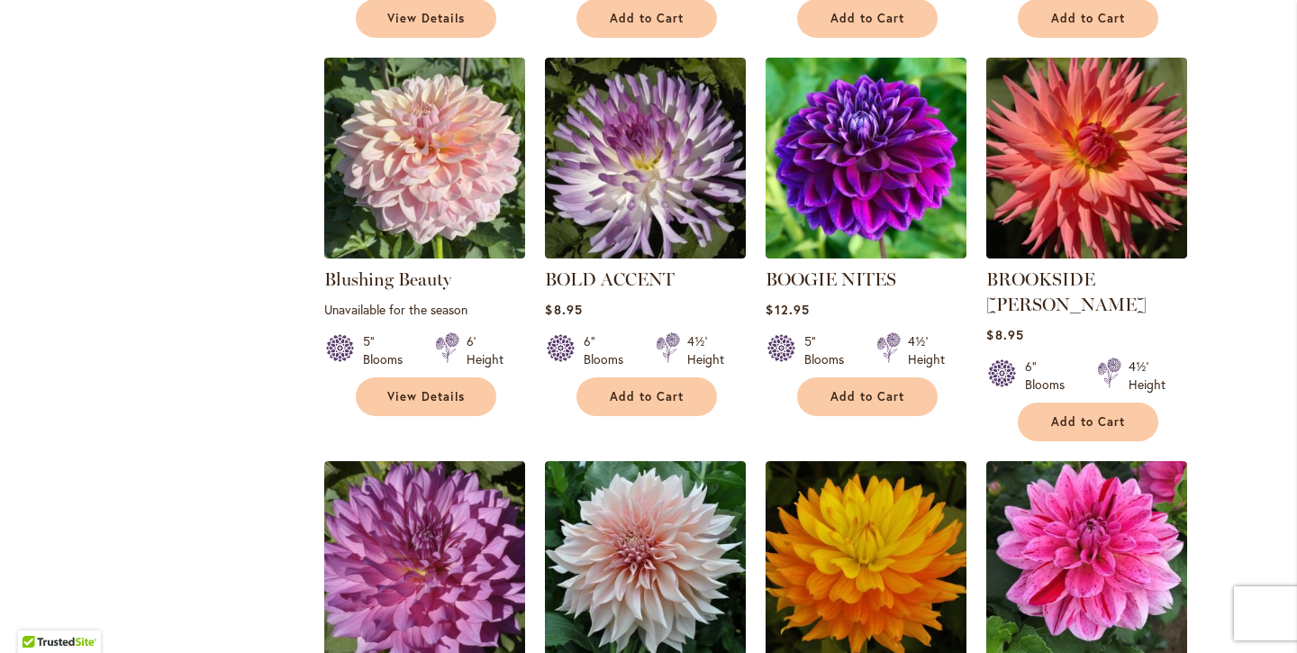
scroll to position [2298, 0]
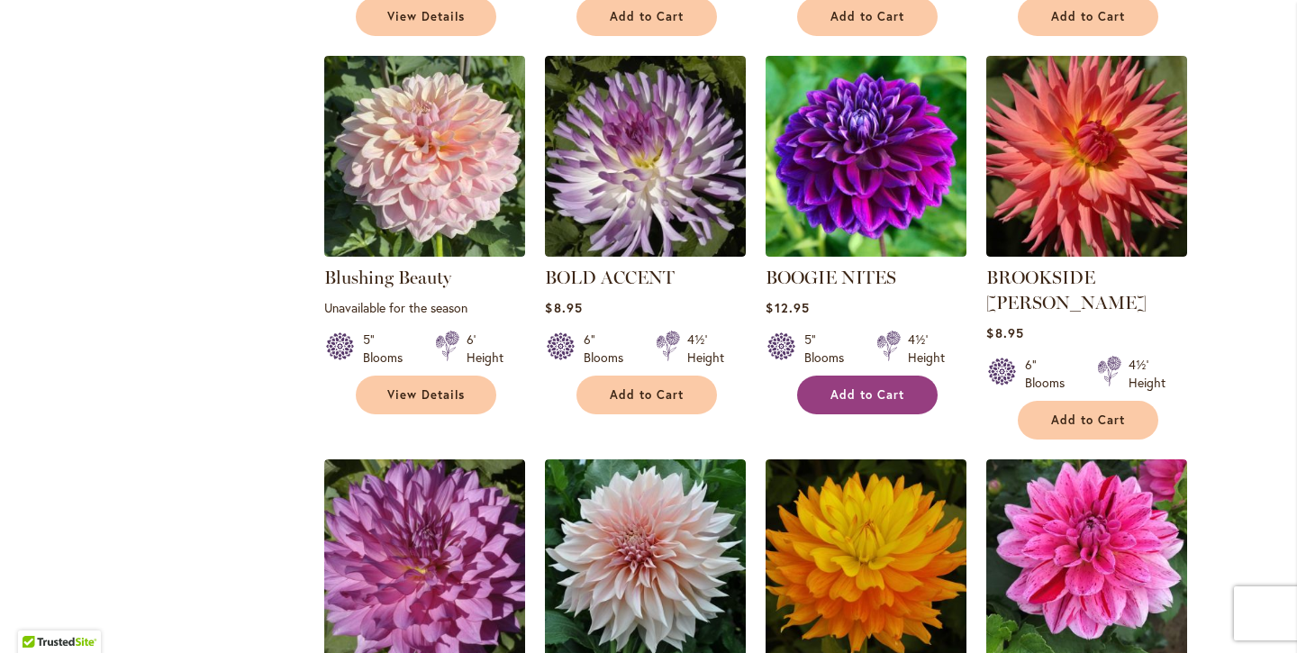
click at [864, 387] on span "Add to Cart" at bounding box center [867, 394] width 74 height 15
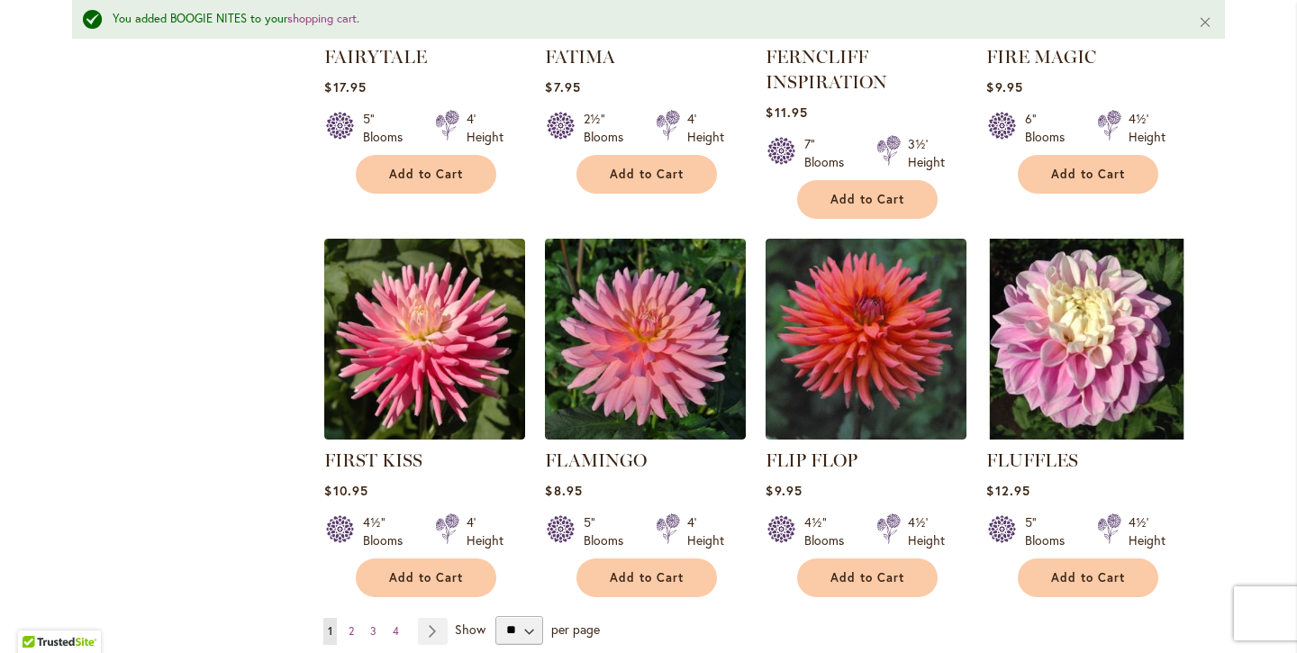
scroll to position [6102, 0]
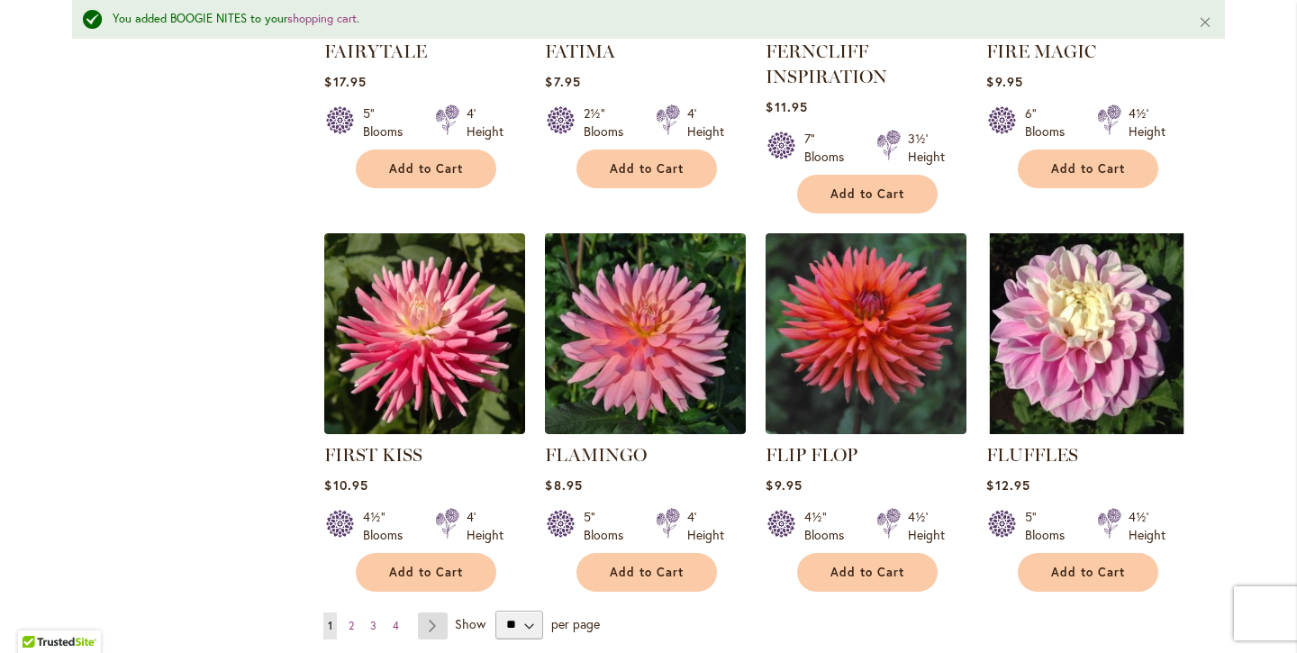
click at [431, 612] on link "Page Next" at bounding box center [433, 625] width 30 height 27
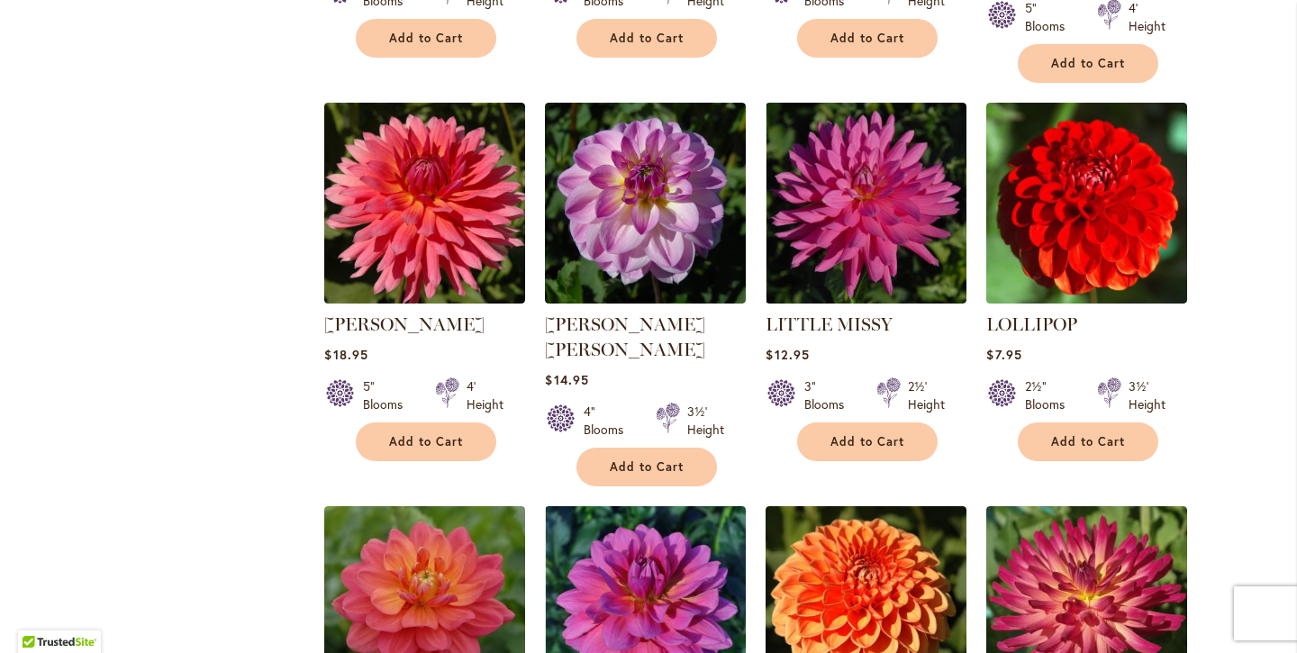
scroll to position [5481, 0]
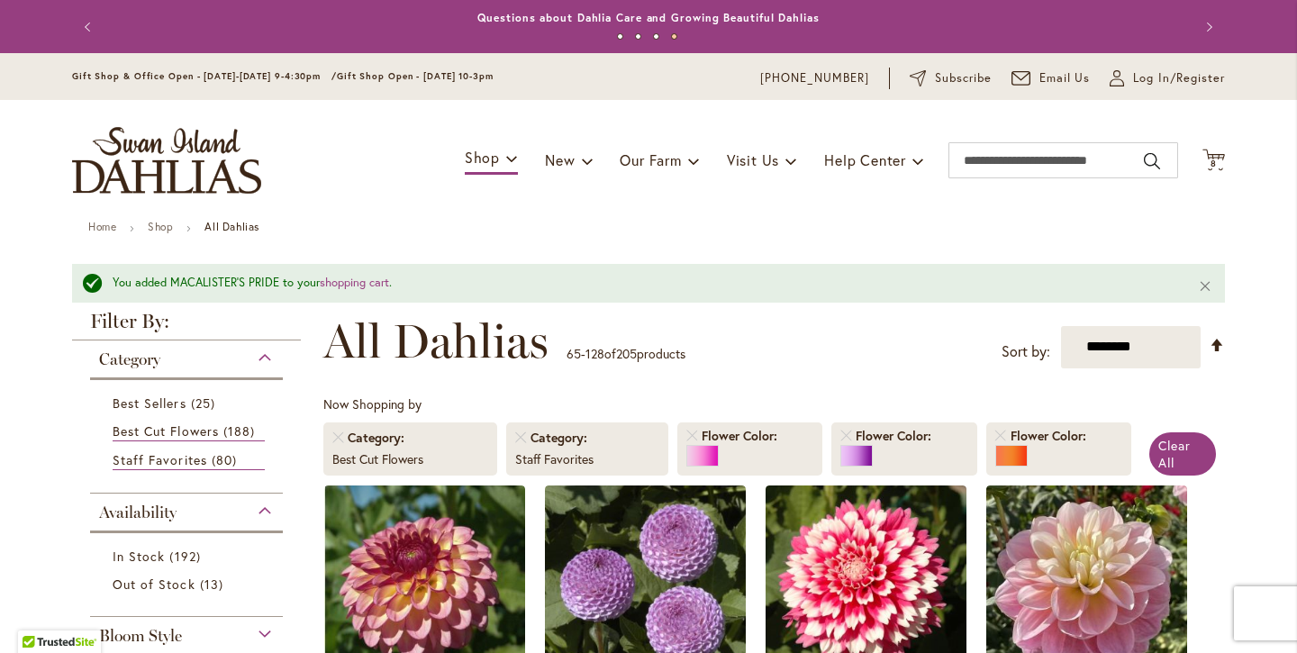
scroll to position [0, 0]
click at [1213, 160] on span "8" at bounding box center [1213, 164] width 6 height 12
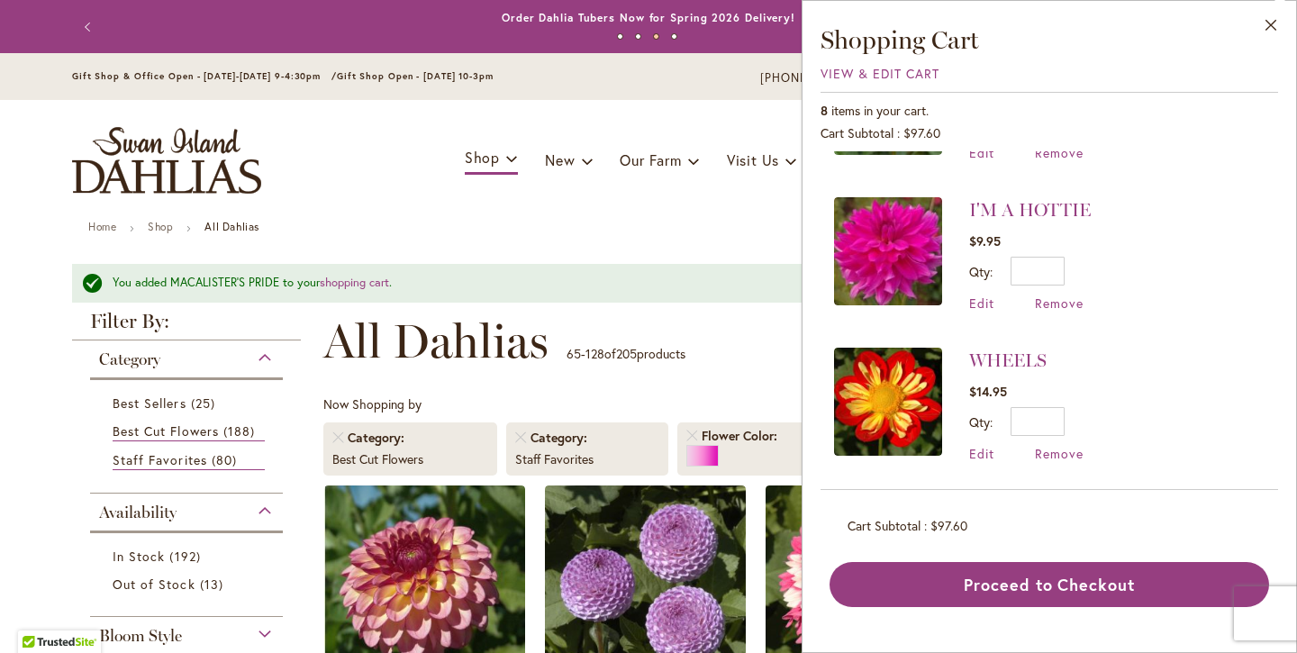
scroll to position [568, 0]
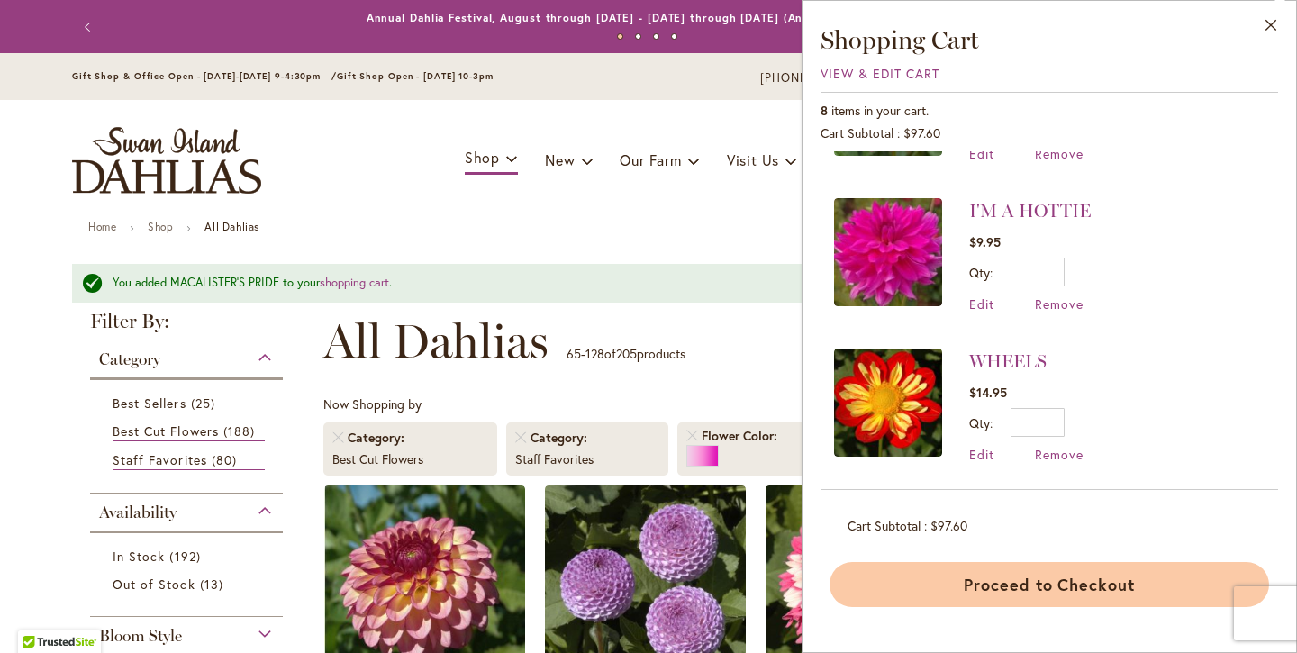
click at [1009, 583] on button "Proceed to Checkout" at bounding box center [1048, 584] width 439 height 45
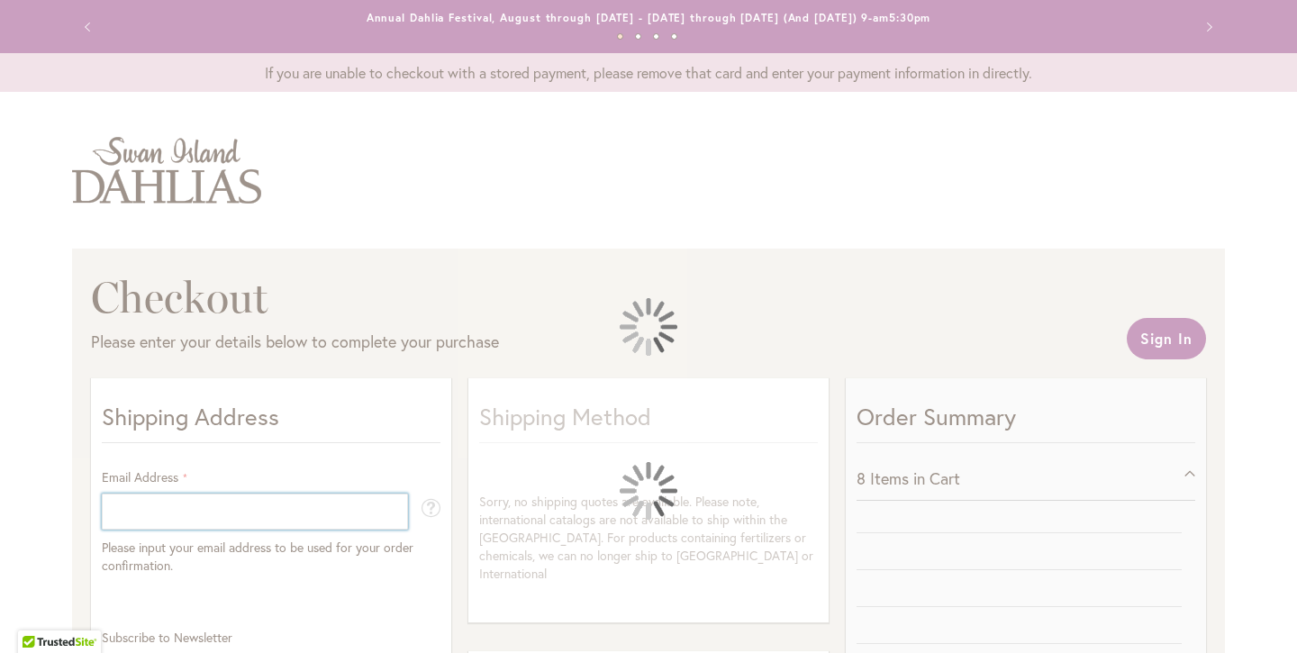
select select "**"
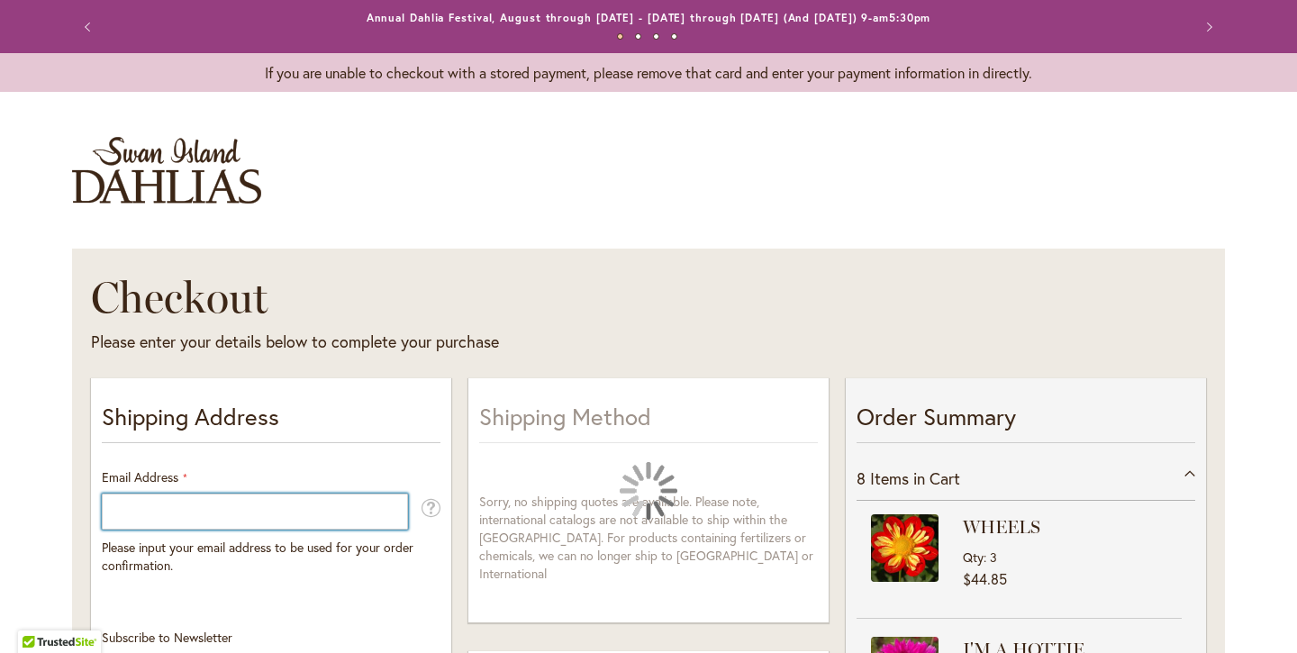
type input "**********"
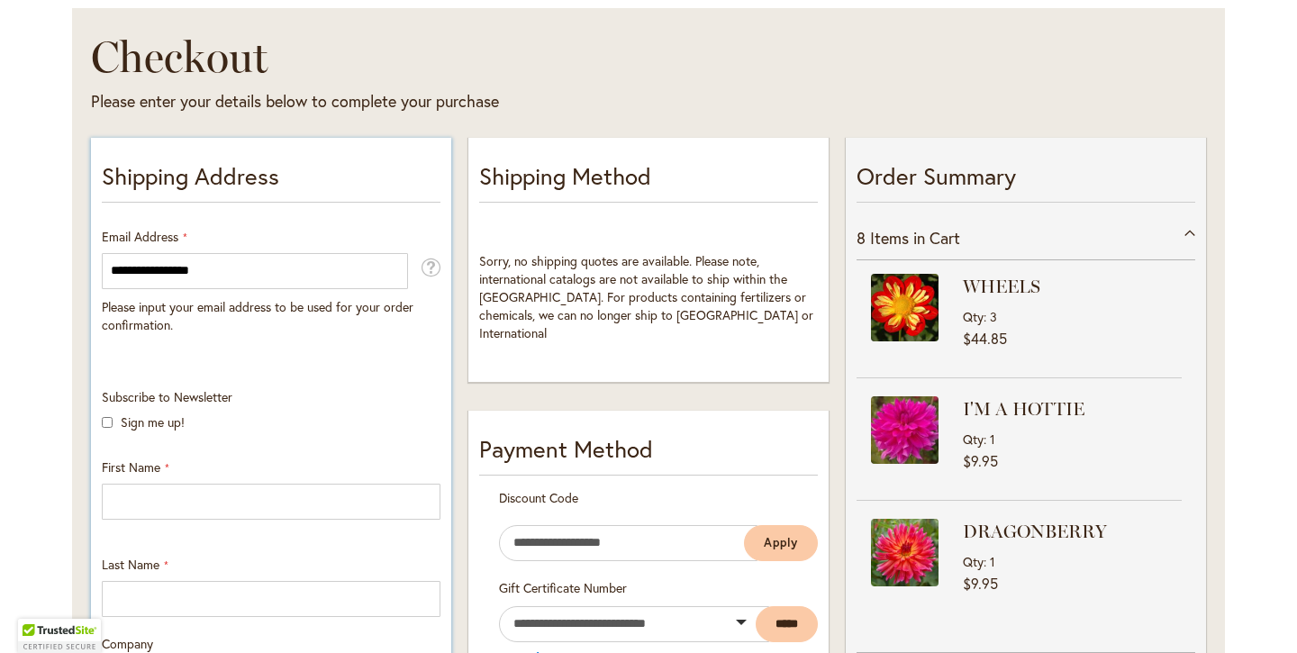
scroll to position [249, 0]
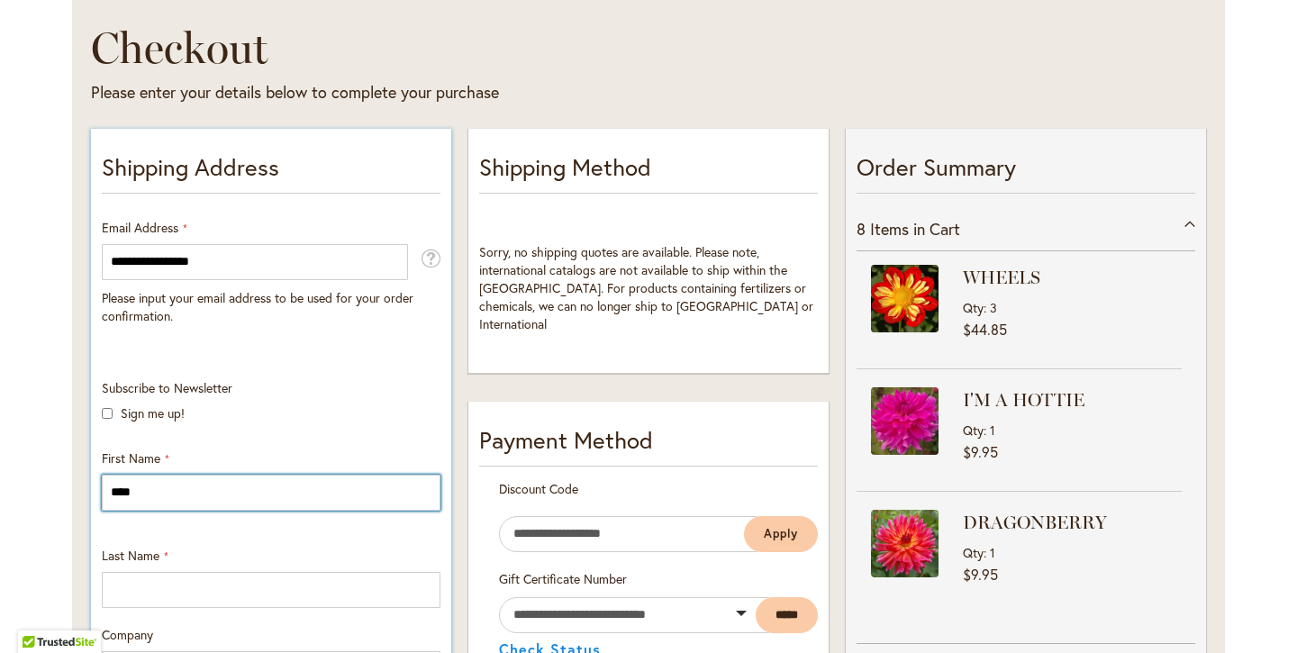
type input "****"
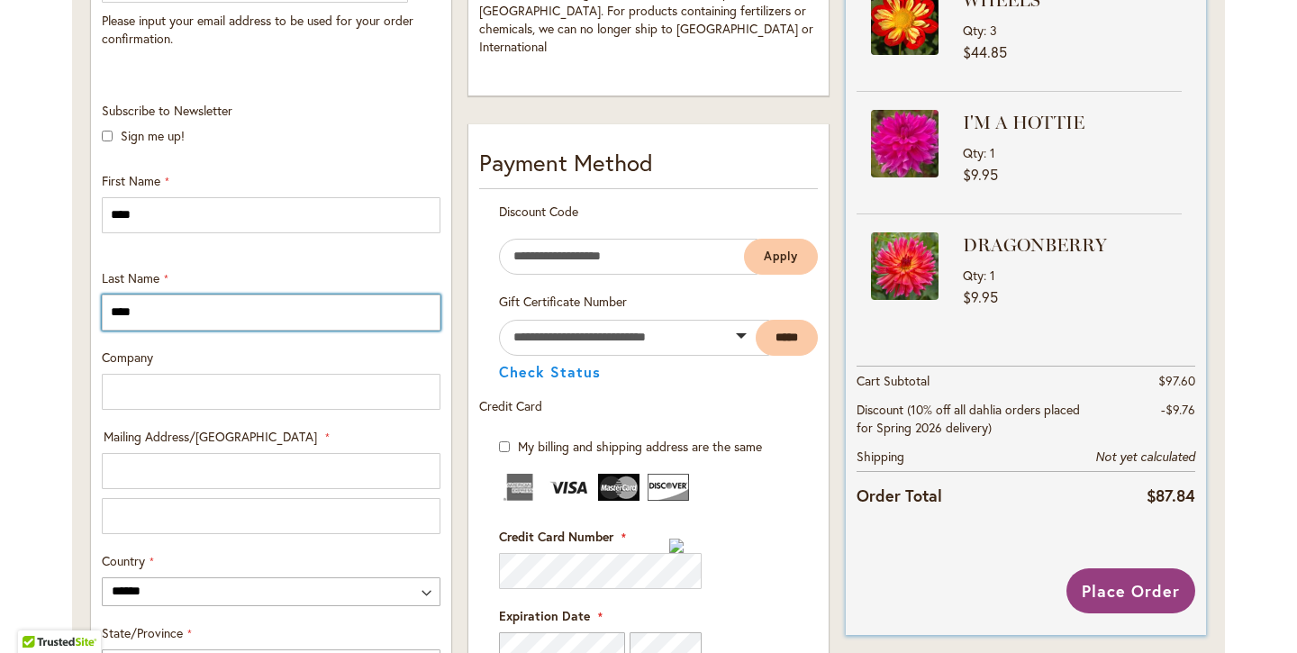
scroll to position [530, 0]
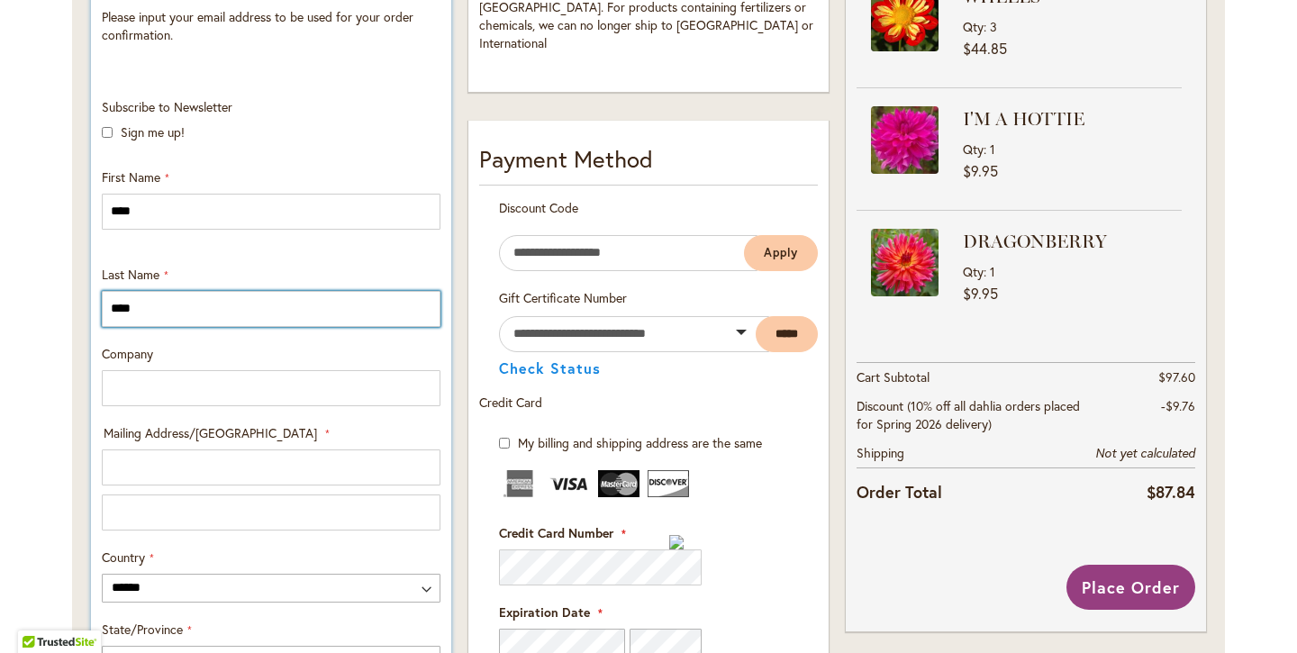
type input "****"
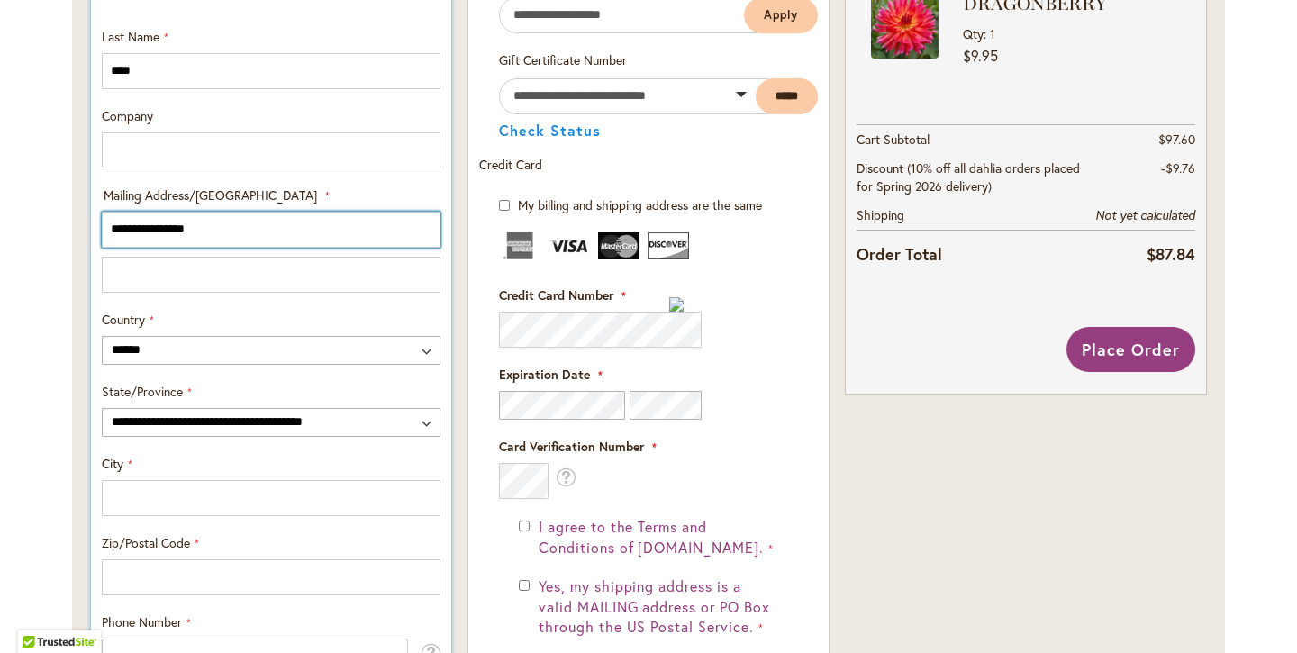
scroll to position [773, 0]
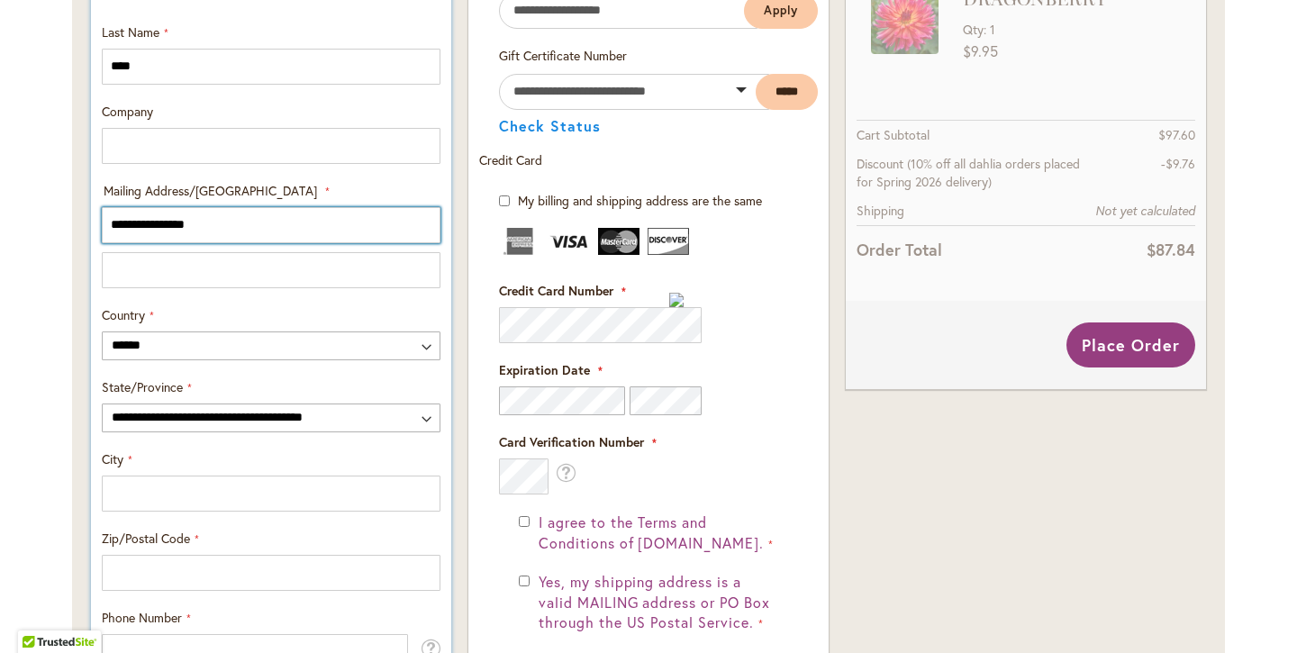
type input "**********"
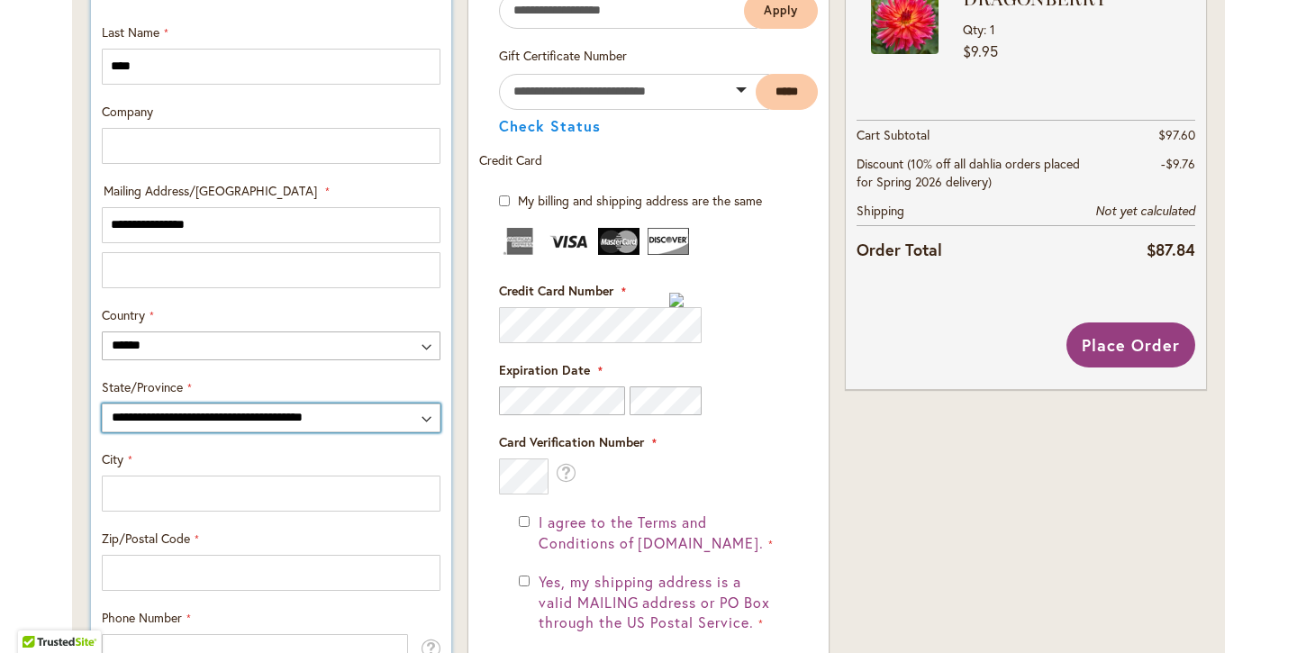
select select "**"
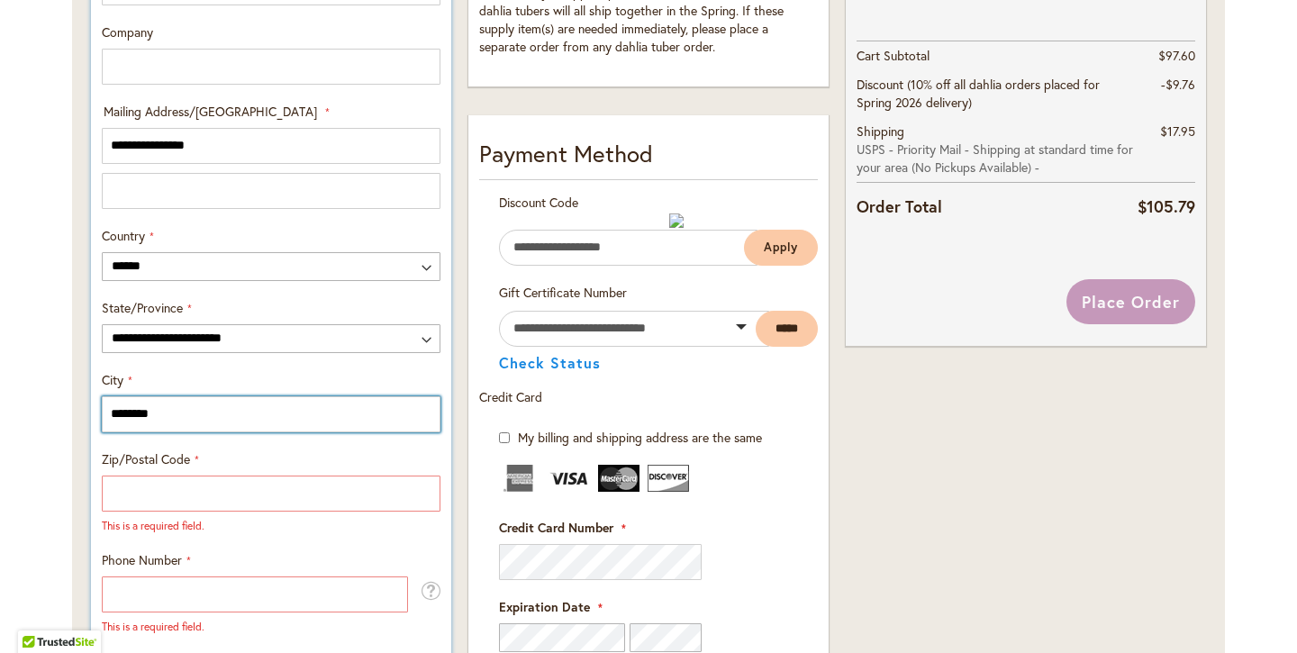
scroll to position [853, 0]
type input "********"
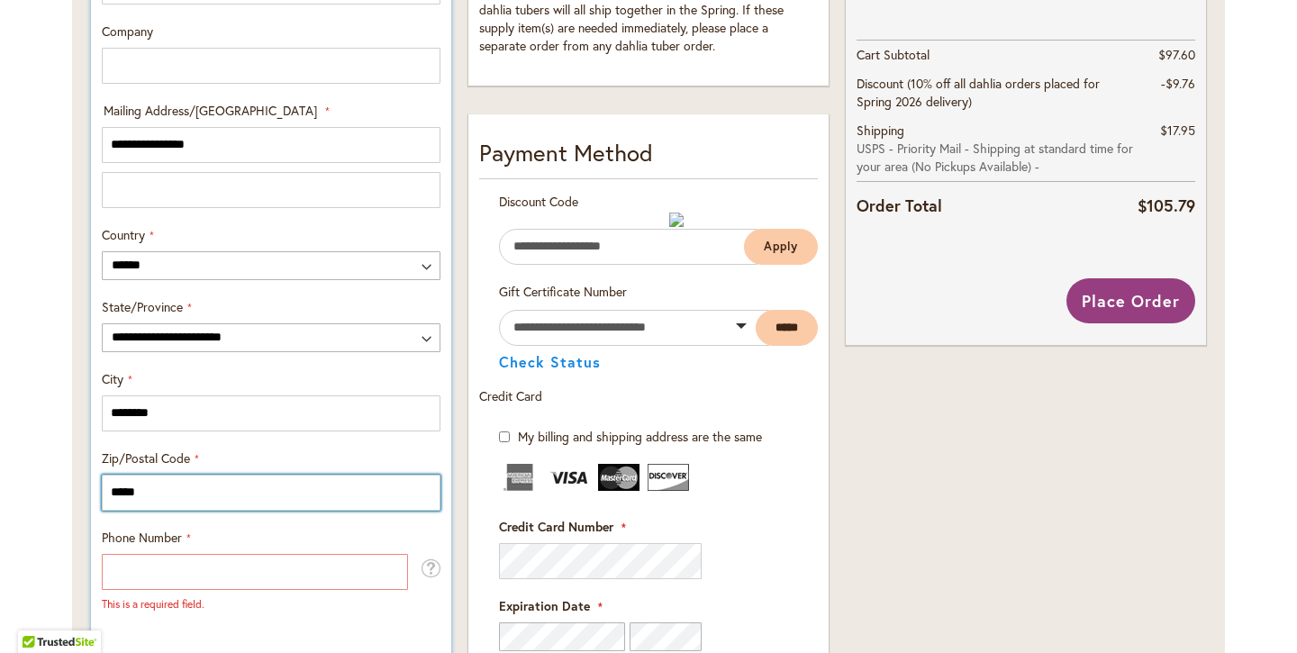
type input "*****"
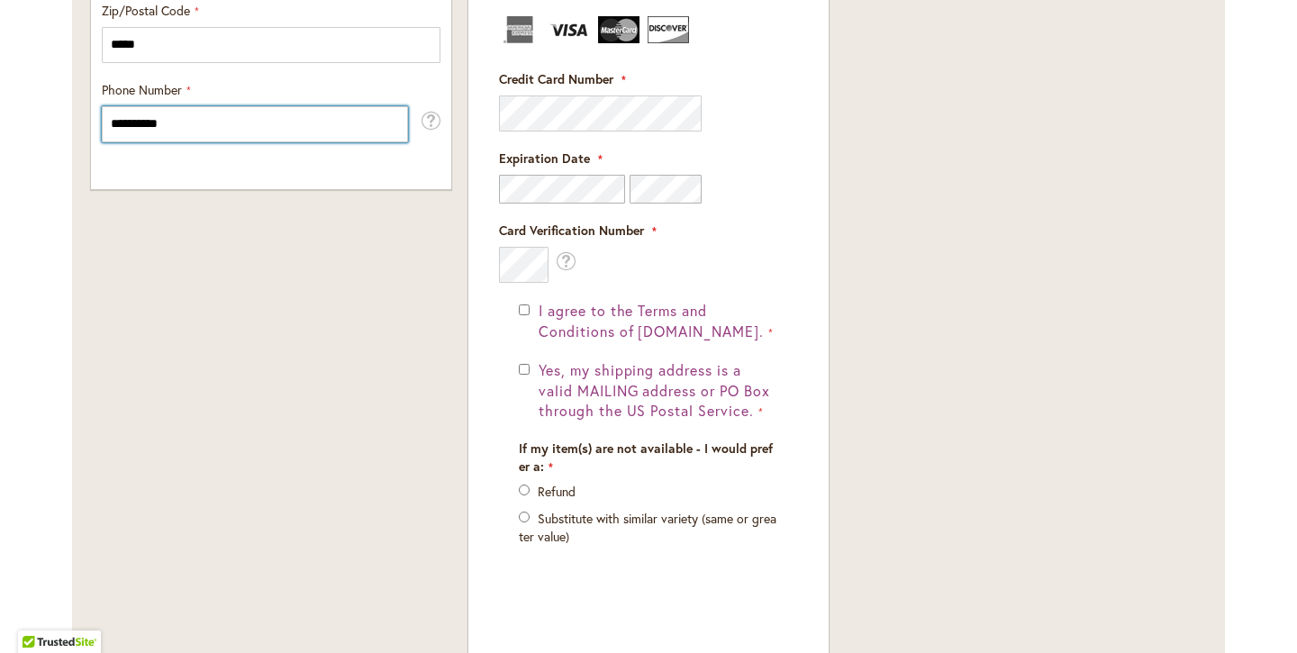
scroll to position [1307, 0]
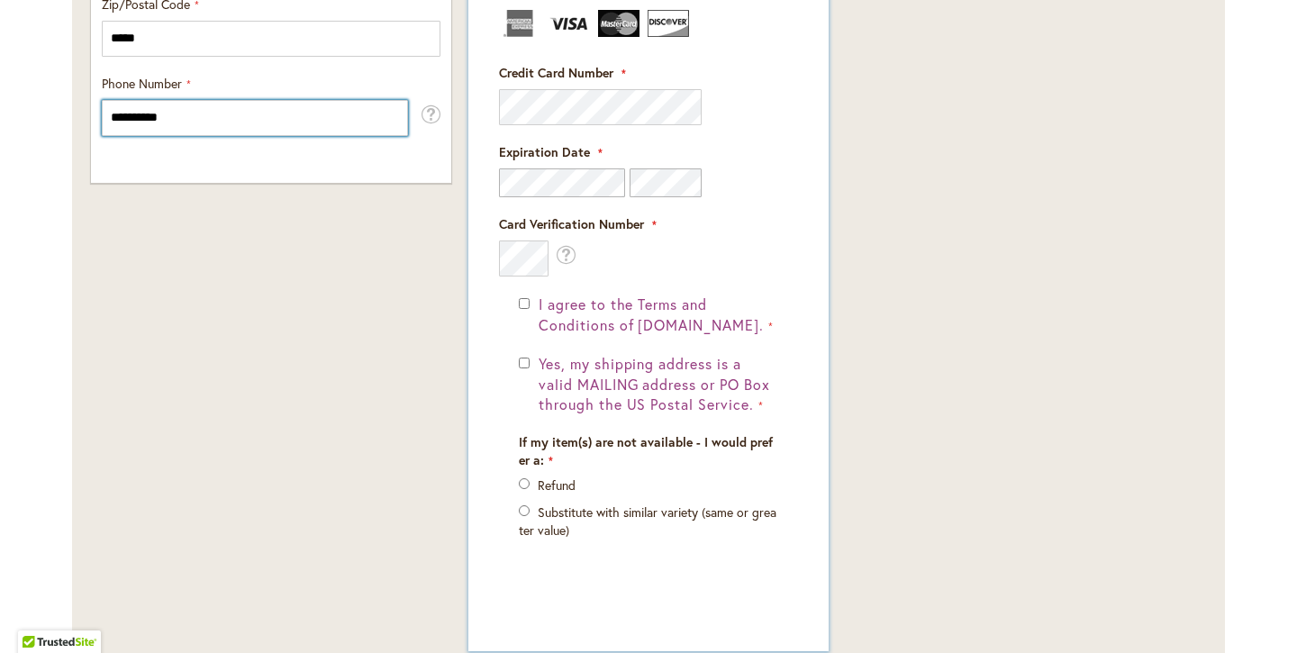
type input "**********"
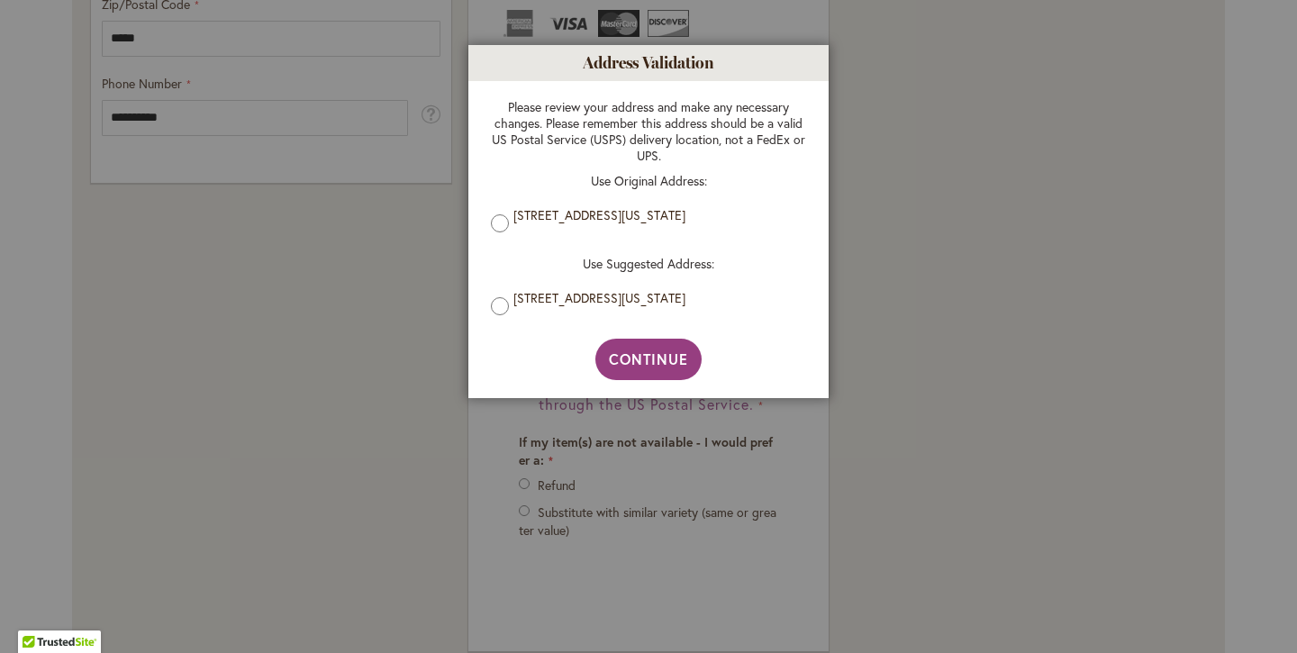
scroll to position [0, 0]
click at [638, 361] on span "Continue" at bounding box center [649, 358] width 80 height 19
click at [648, 357] on span "Continue" at bounding box center [649, 358] width 80 height 19
type input "**********"
type input "********"
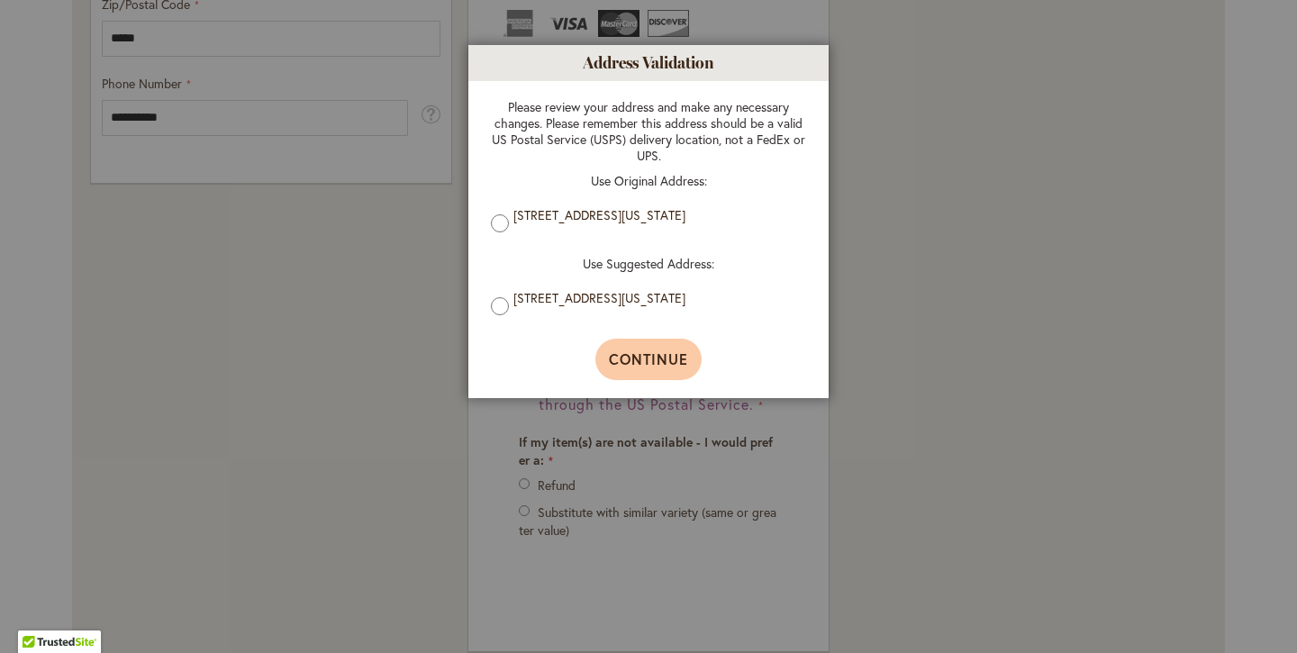
type input "**********"
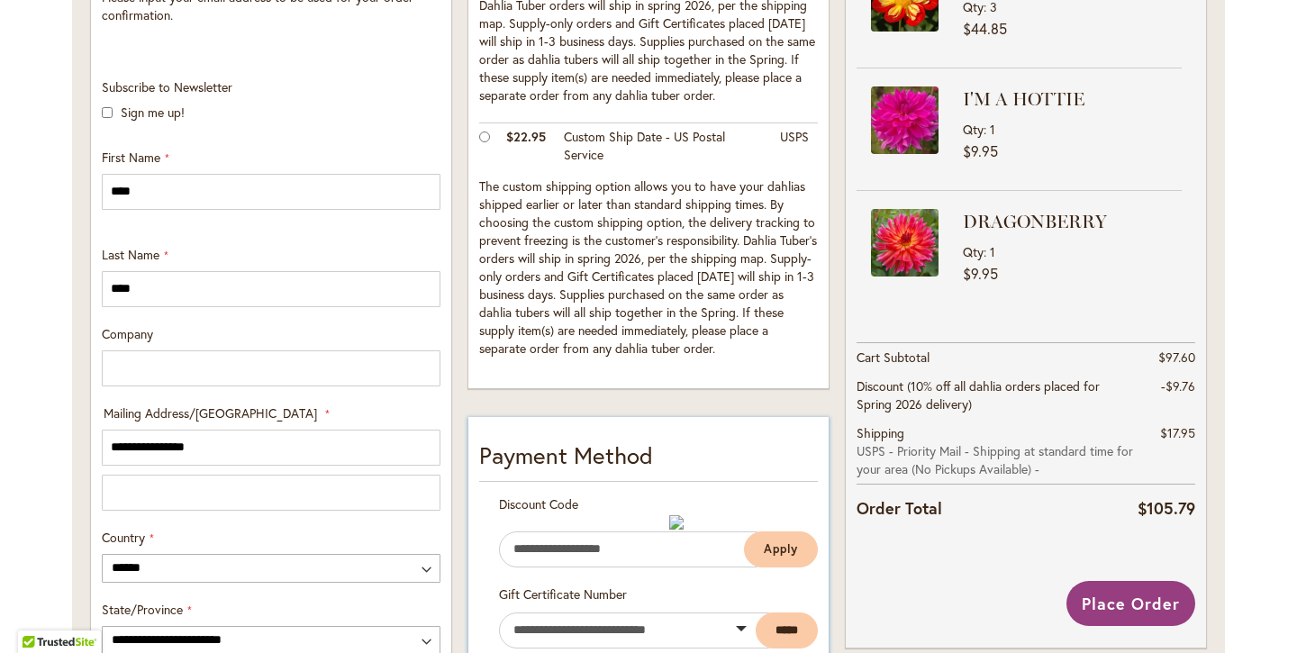
scroll to position [413, 0]
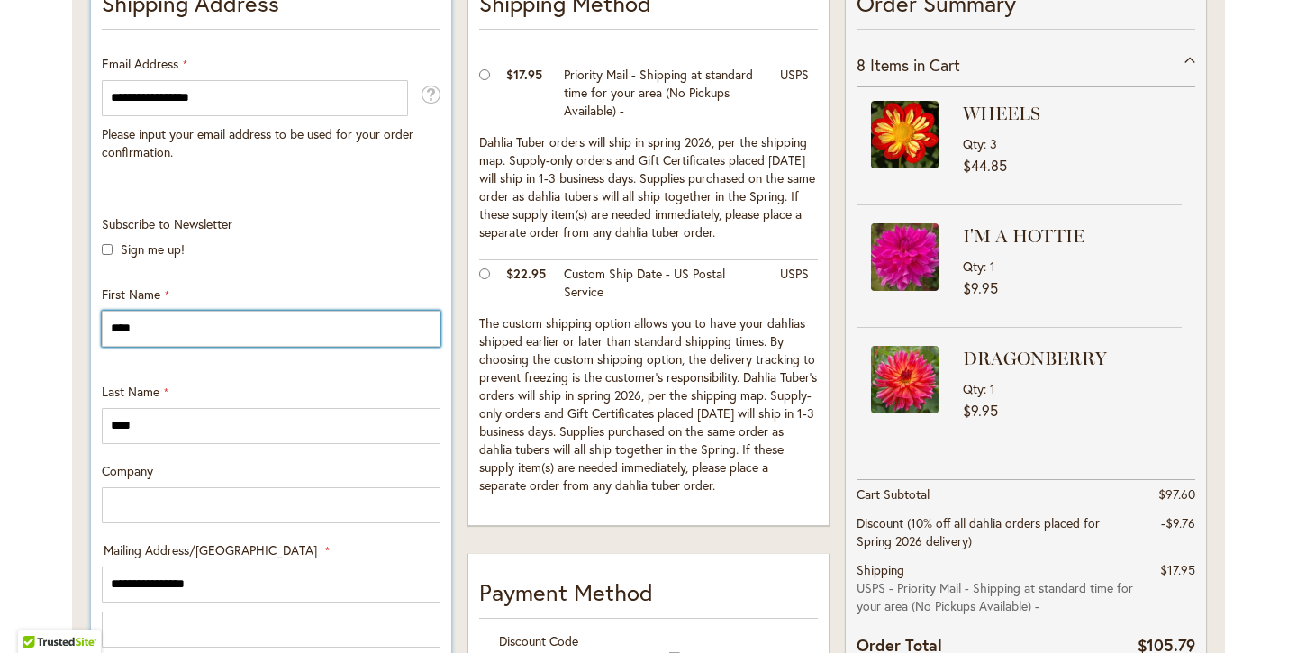
click at [161, 331] on input "****" at bounding box center [271, 329] width 339 height 36
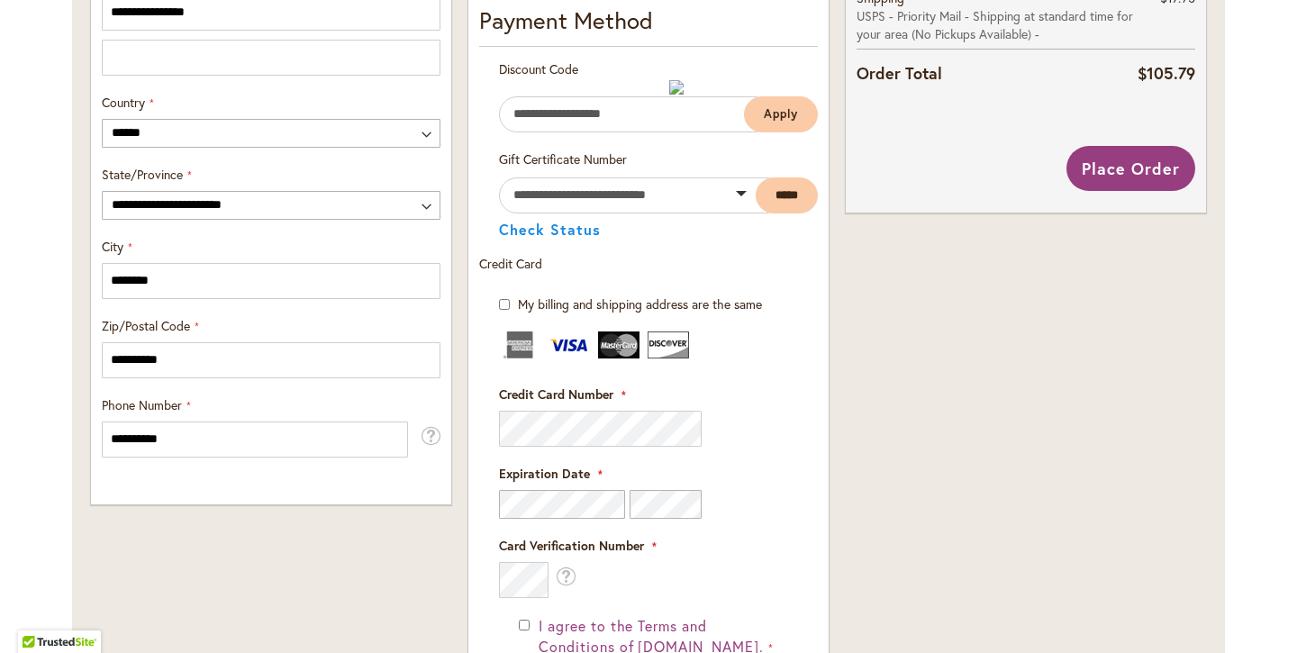
scroll to position [986, 0]
type input "******"
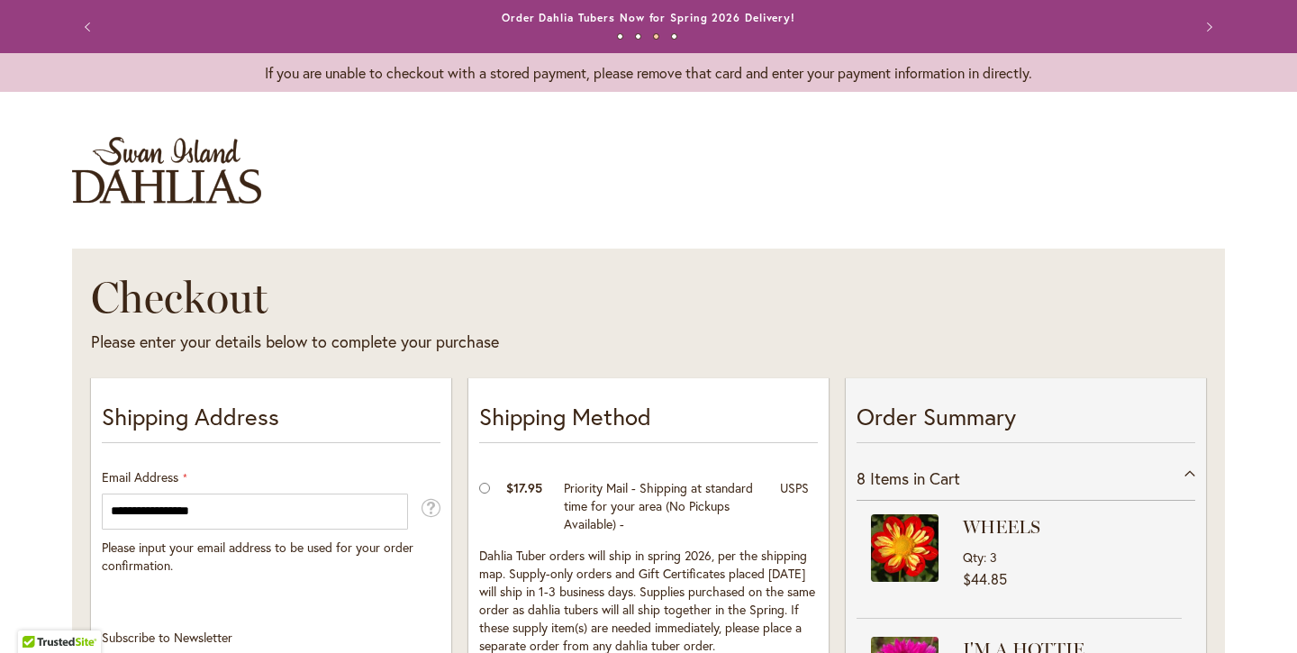
scroll to position [0, 0]
click at [1189, 466] on div "8 Items in Cart" at bounding box center [1025, 479] width 339 height 44
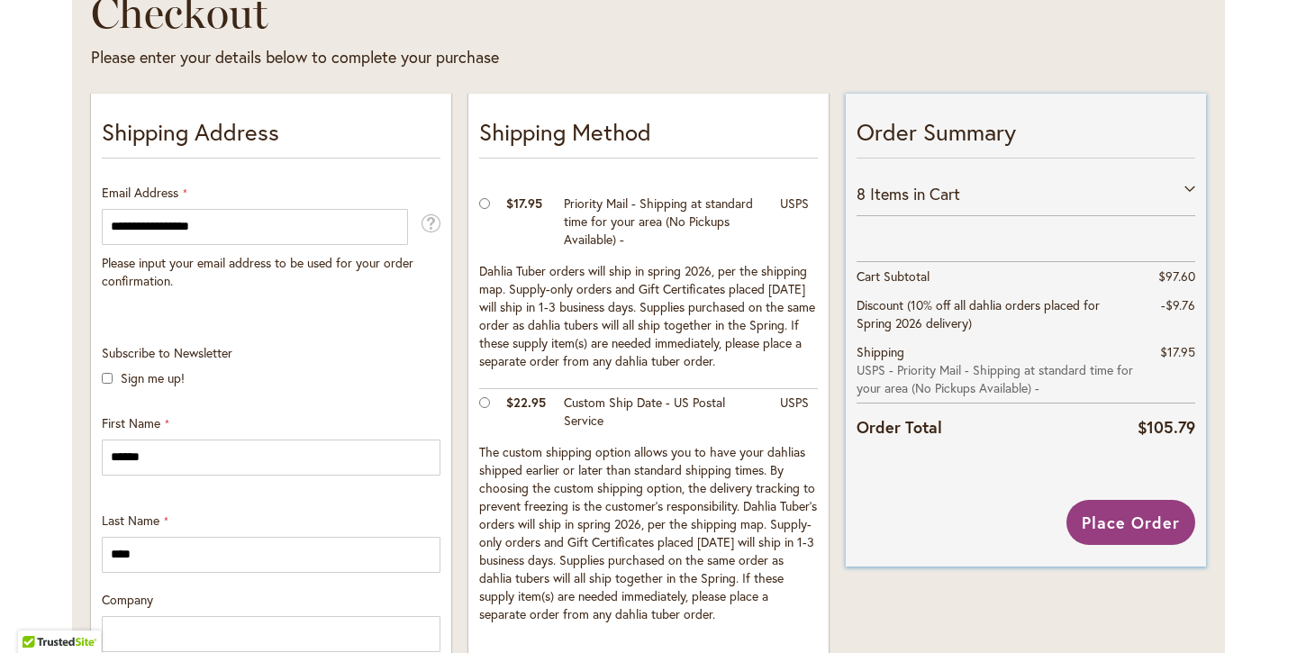
scroll to position [288, 0]
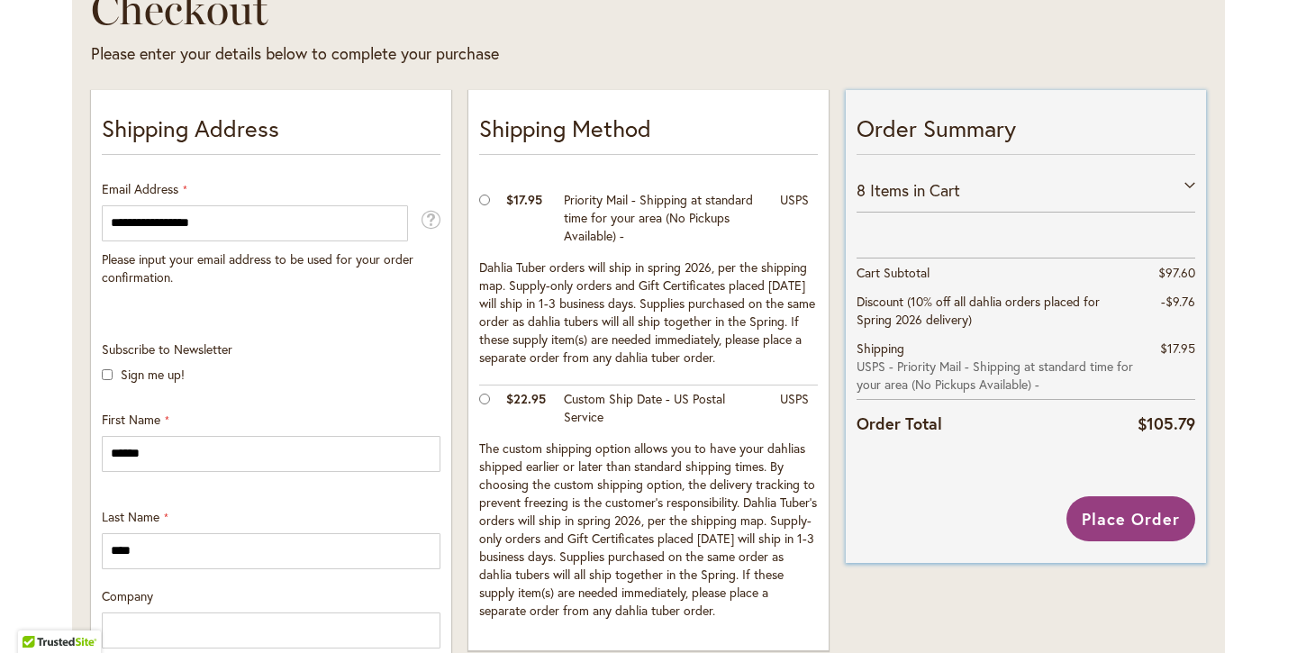
click at [1184, 180] on div "8 Items in Cart" at bounding box center [1025, 190] width 339 height 44
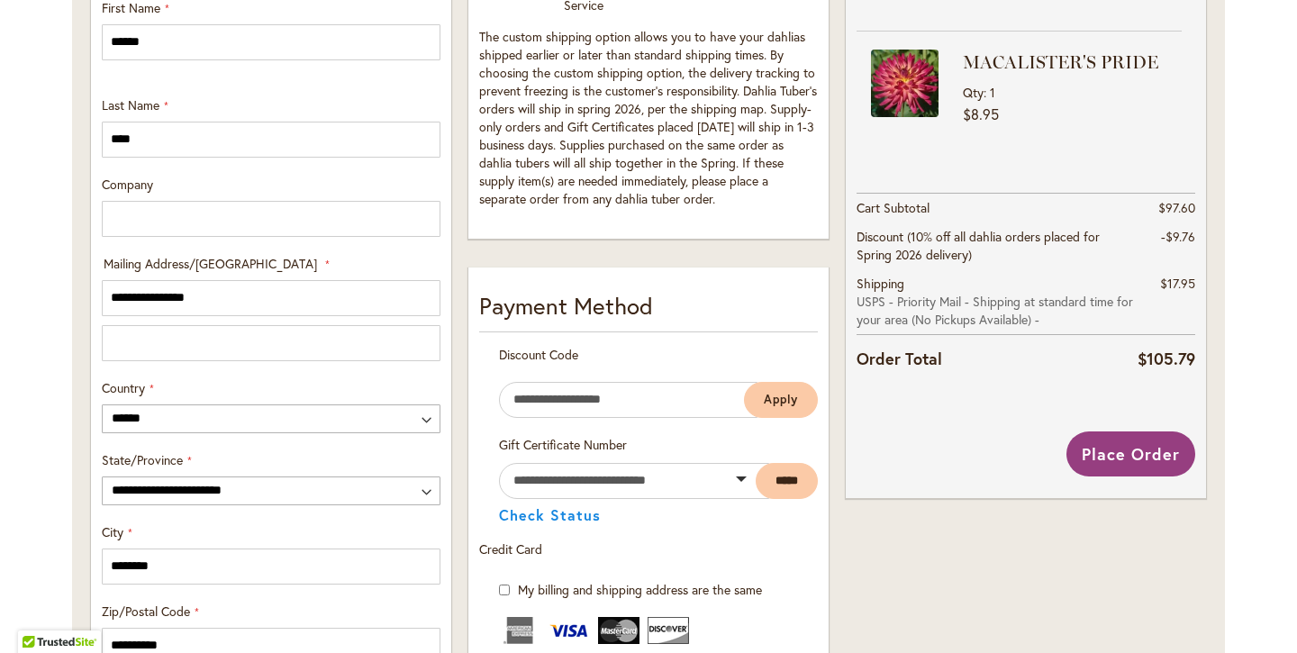
scroll to position [703, 0]
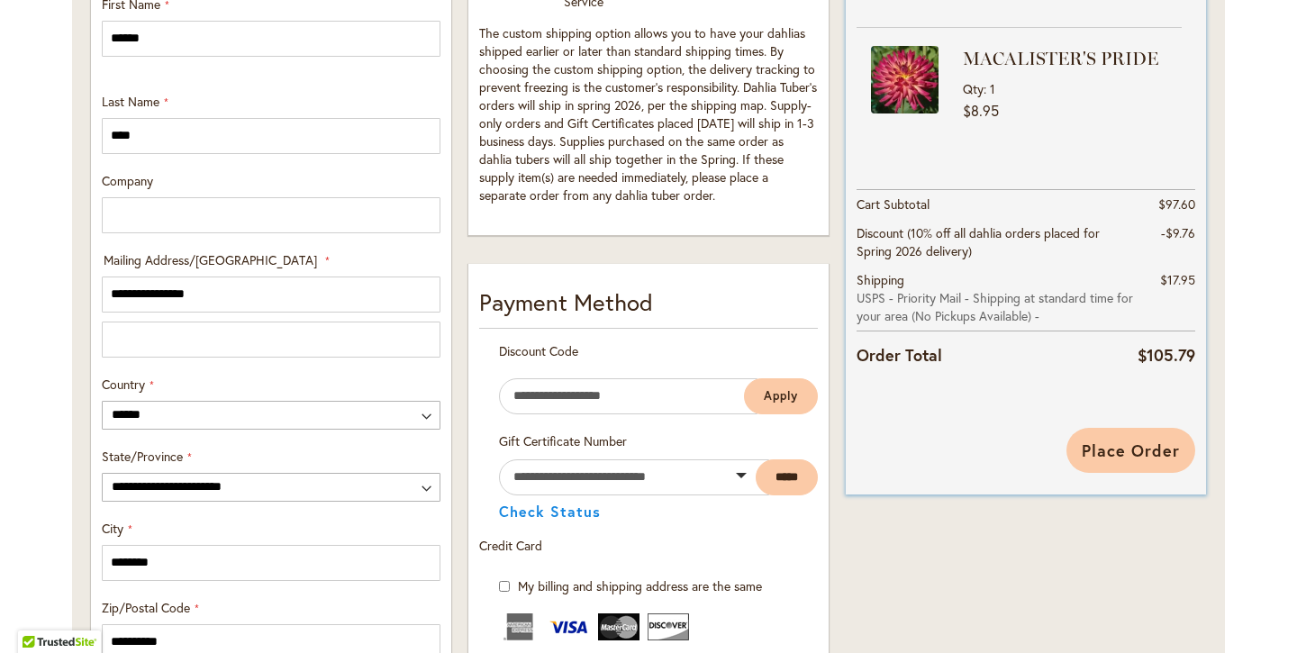
click at [1139, 444] on span "Place Order" at bounding box center [1130, 450] width 98 height 22
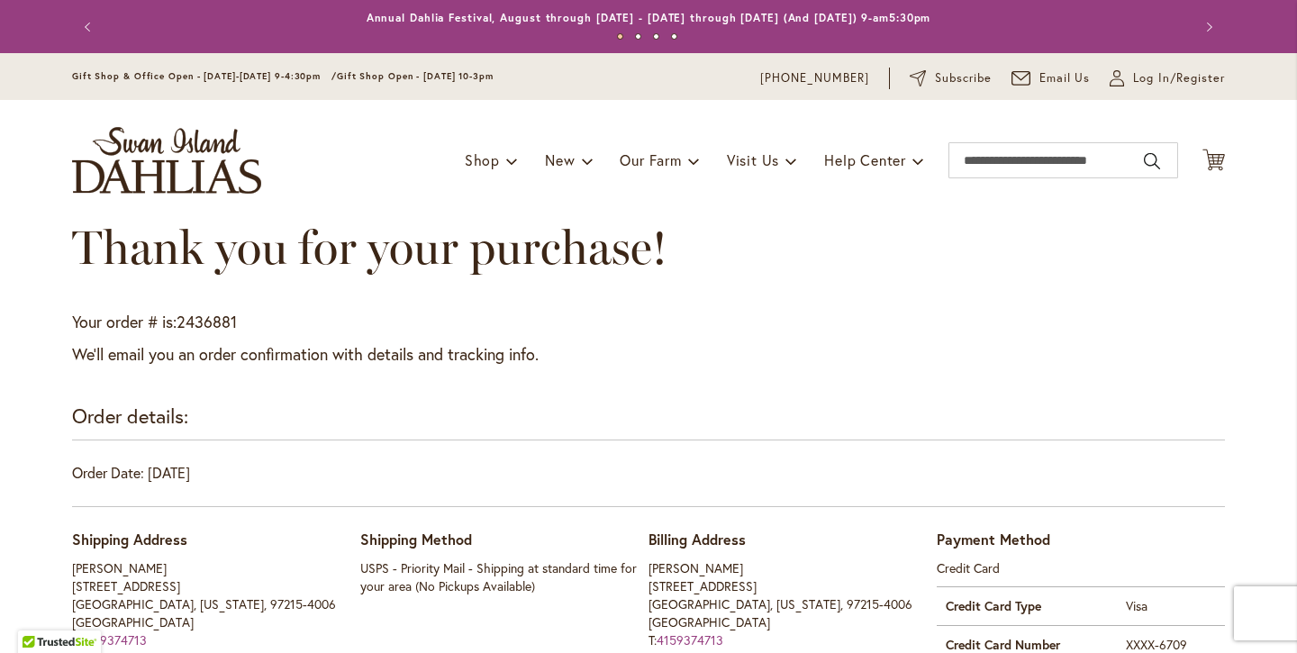
drag, startPoint x: 819, startPoint y: 8, endPoint x: 912, endPoint y: 330, distance: 334.6
click at [912, 330] on p "Your order # is: 2436881" at bounding box center [648, 322] width 1153 height 23
